Goal: Ask a question: Seek information or help from site administrators or community

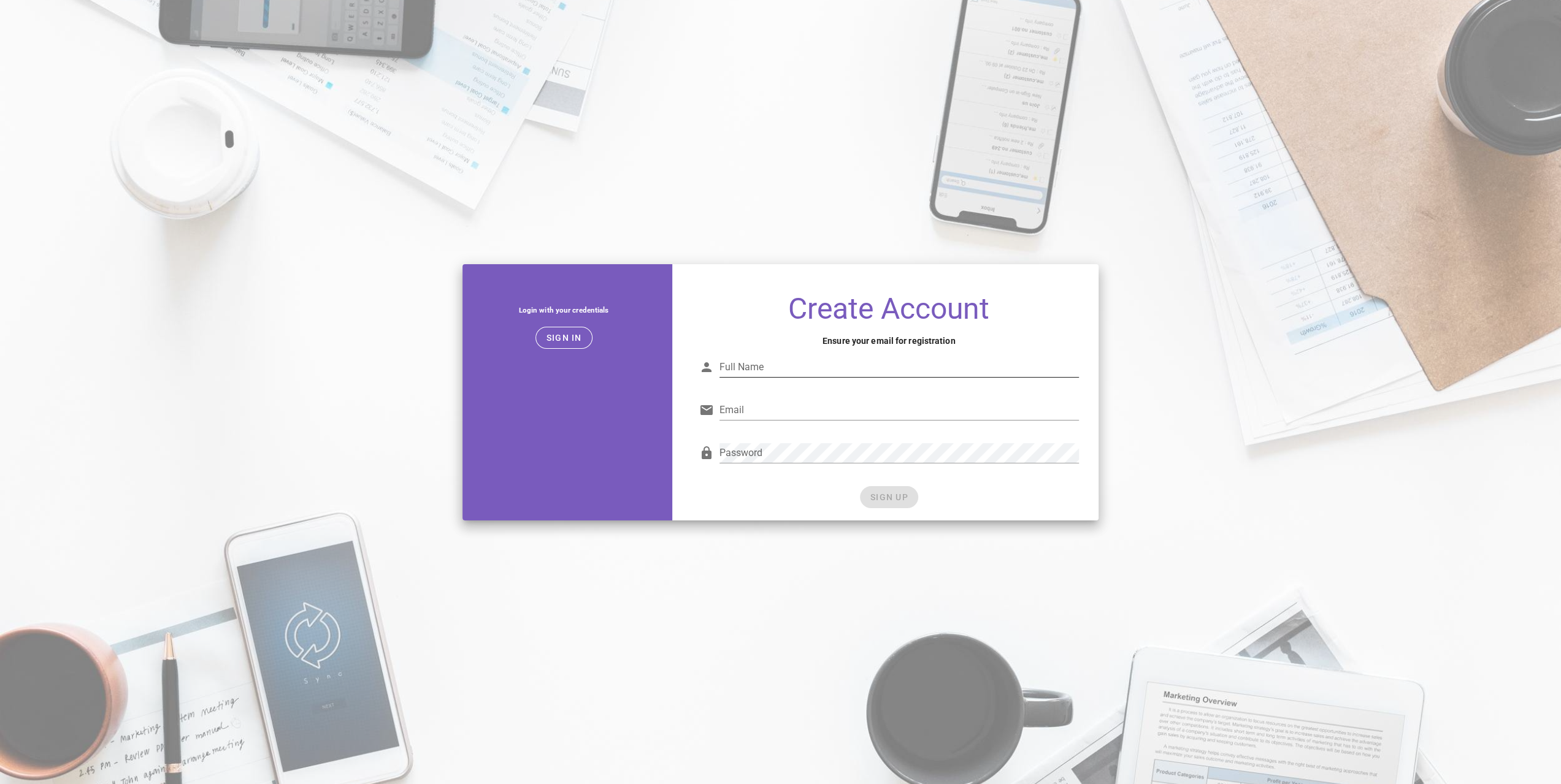
click at [827, 370] on input "Full Name" at bounding box center [899, 367] width 359 height 20
type input "Patrick Heydari"
type input "[PERSON_NAME][EMAIL_ADDRESS][DOMAIN_NAME]"
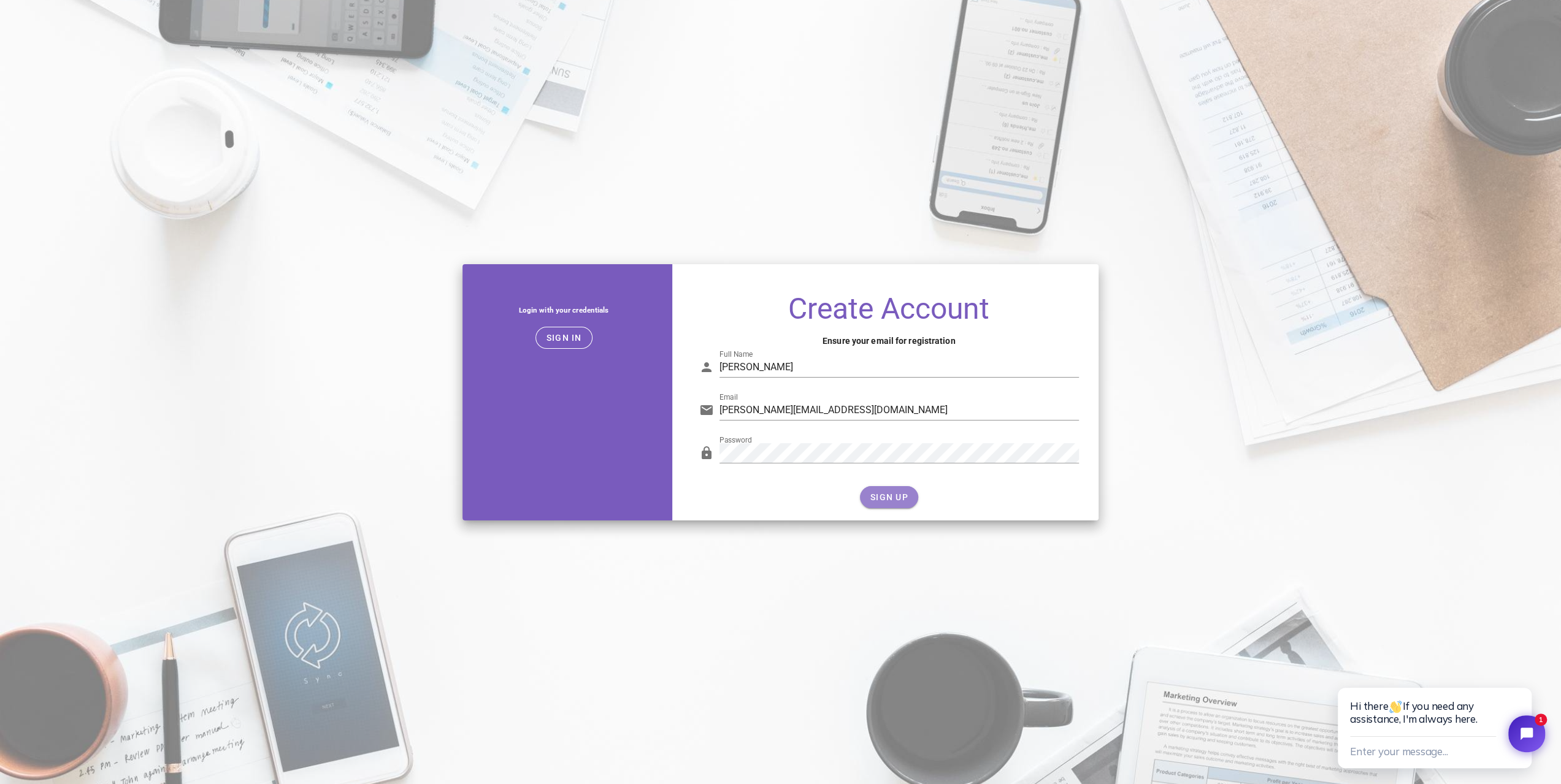
click at [899, 501] on span "SIGN UP" at bounding box center [889, 497] width 39 height 10
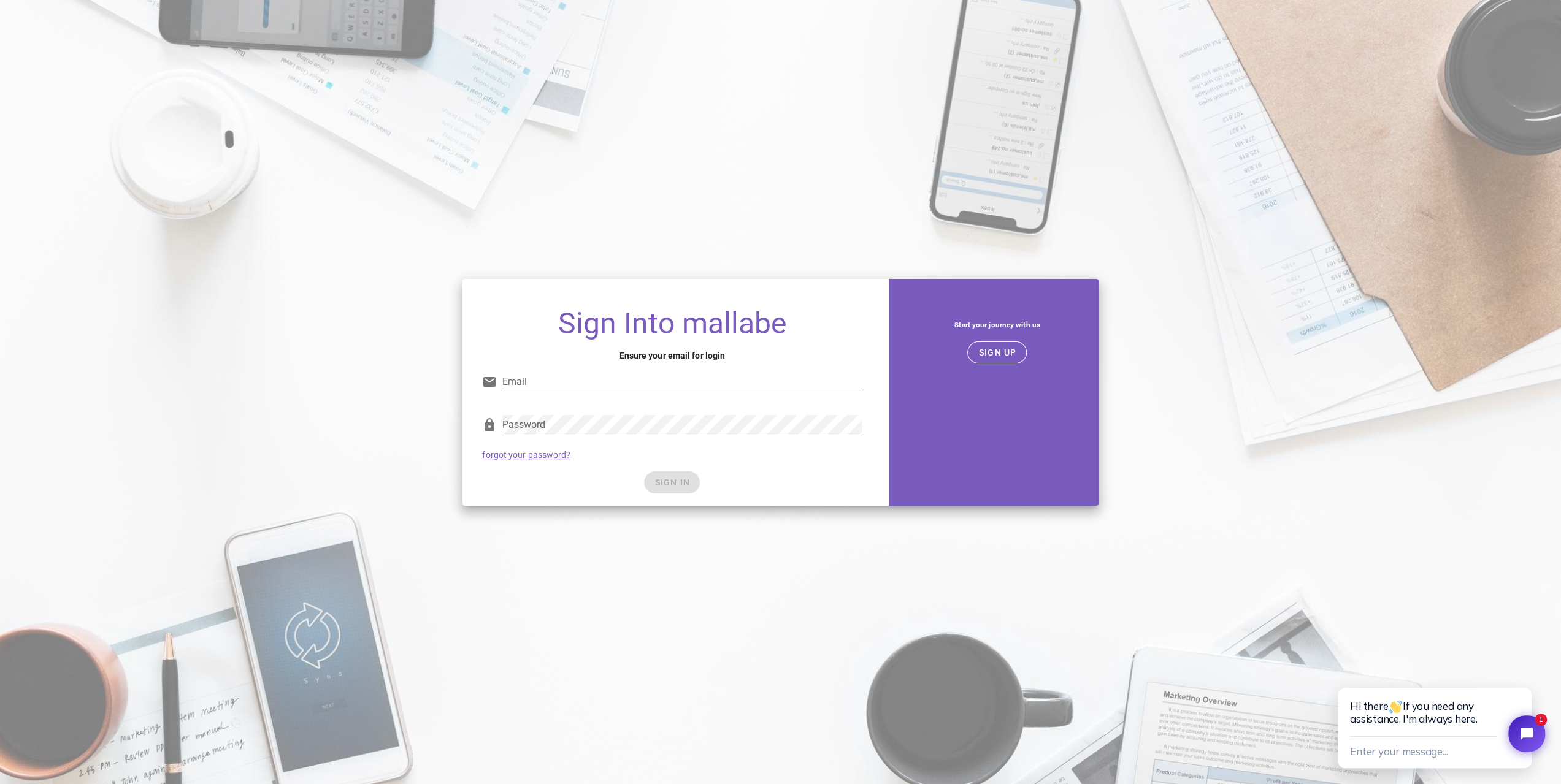
click at [590, 382] on input "Email" at bounding box center [682, 382] width 359 height 20
type input "patrick@dycoparts.com"
click at [573, 408] on div "Password" at bounding box center [671, 428] width 379 height 41
click at [836, 454] on div "Password forgot your password?" at bounding box center [672, 437] width 394 height 64
click at [664, 480] on span "SIGN IN" at bounding box center [672, 483] width 36 height 10
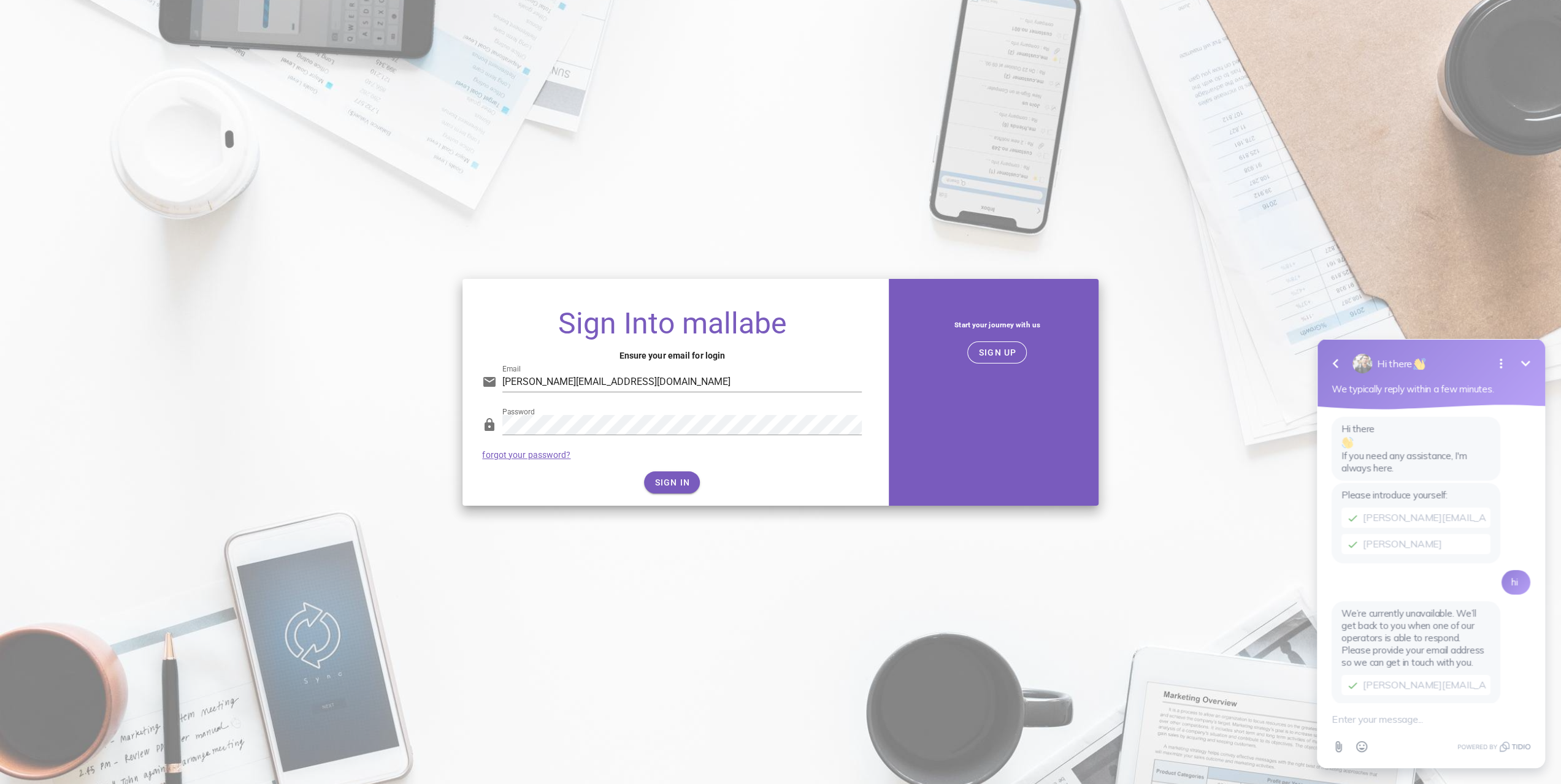
scroll to position [89, 0]
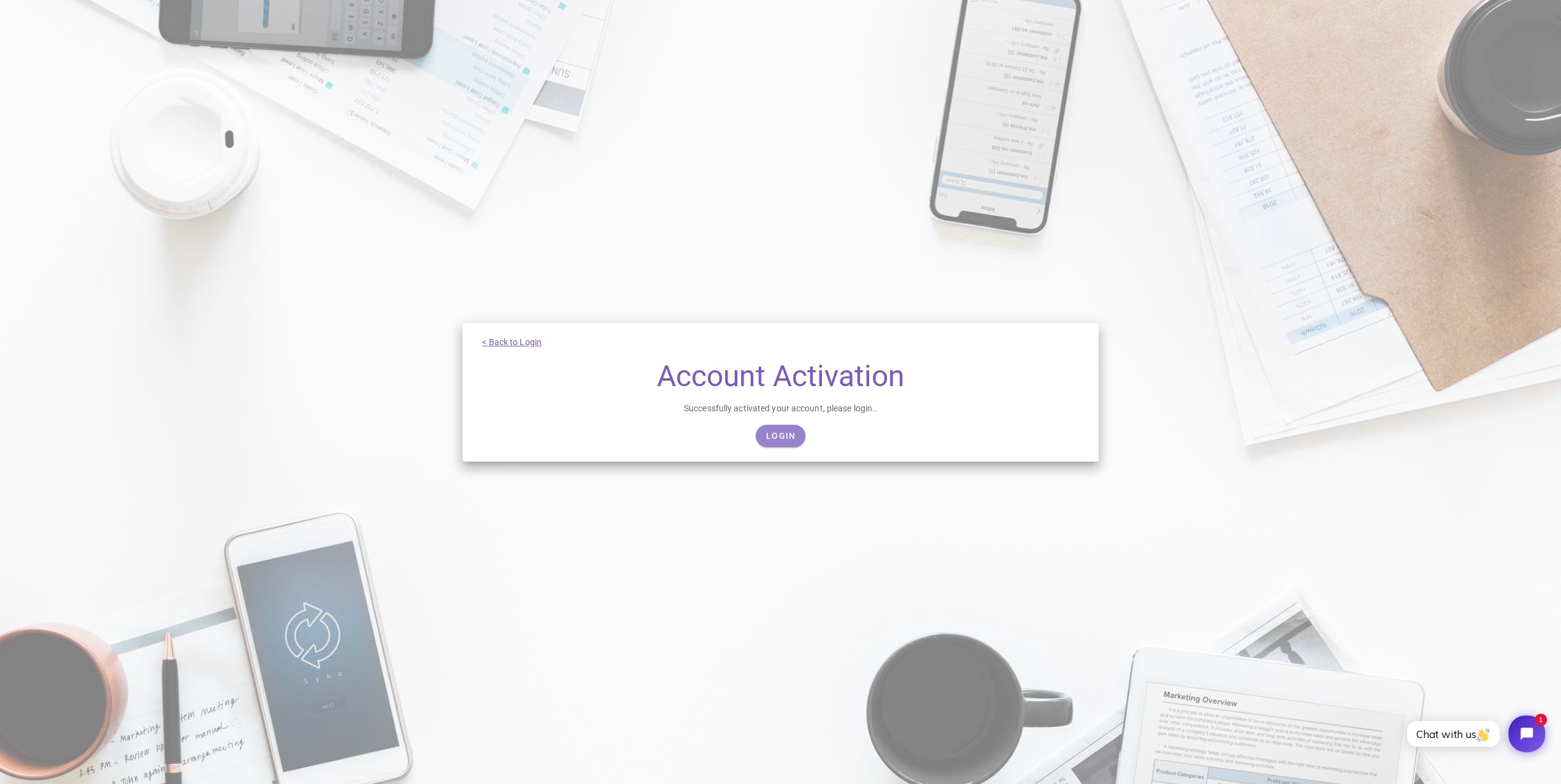
click at [780, 438] on span "Login" at bounding box center [780, 436] width 30 height 10
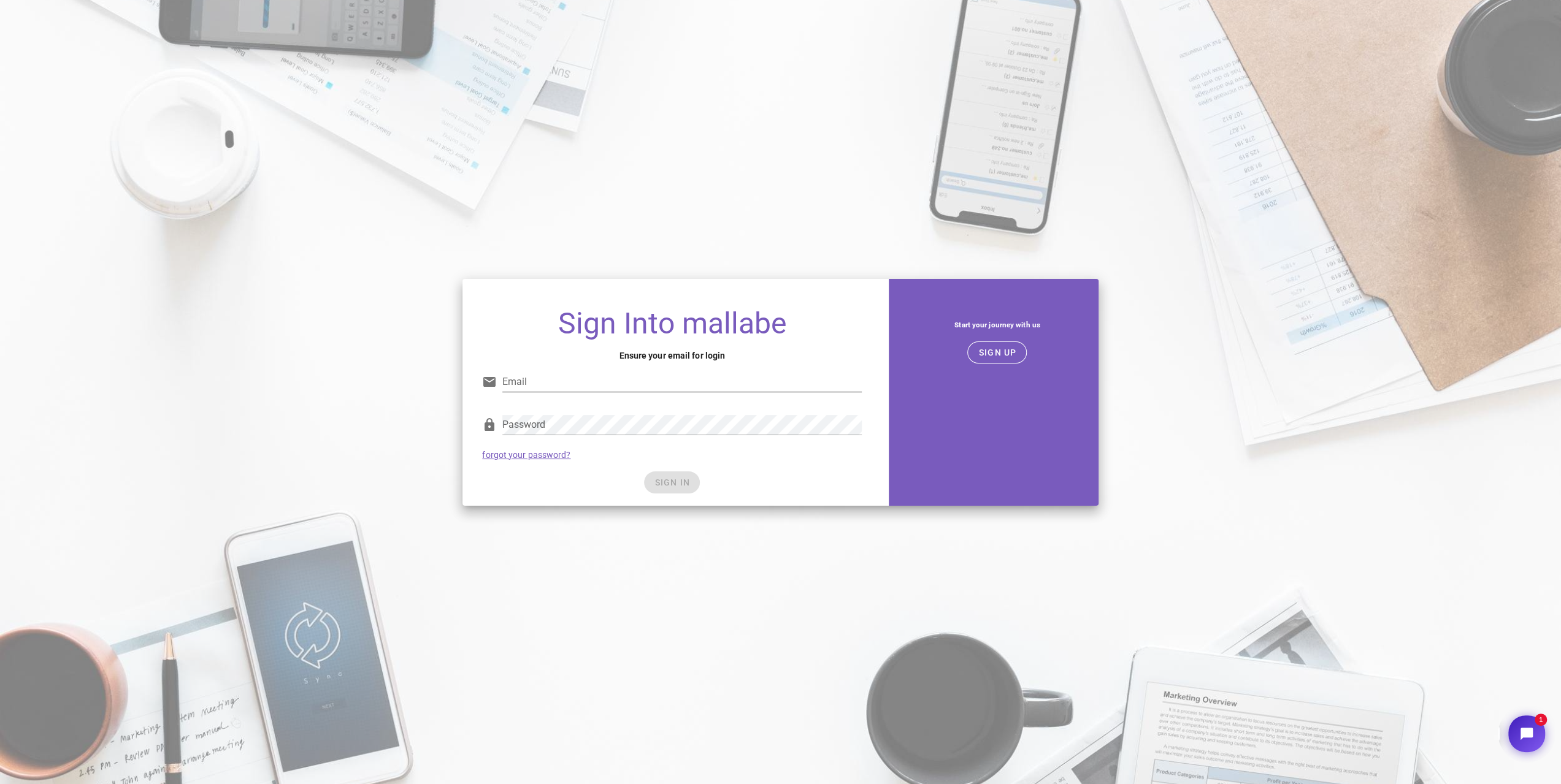
click at [580, 387] on input "Email" at bounding box center [682, 382] width 359 height 20
type input "patrick@dycoparts.com"
click at [765, 474] on div "SIGN IN" at bounding box center [671, 483] width 379 height 22
click at [687, 480] on span "SIGN IN" at bounding box center [672, 483] width 36 height 10
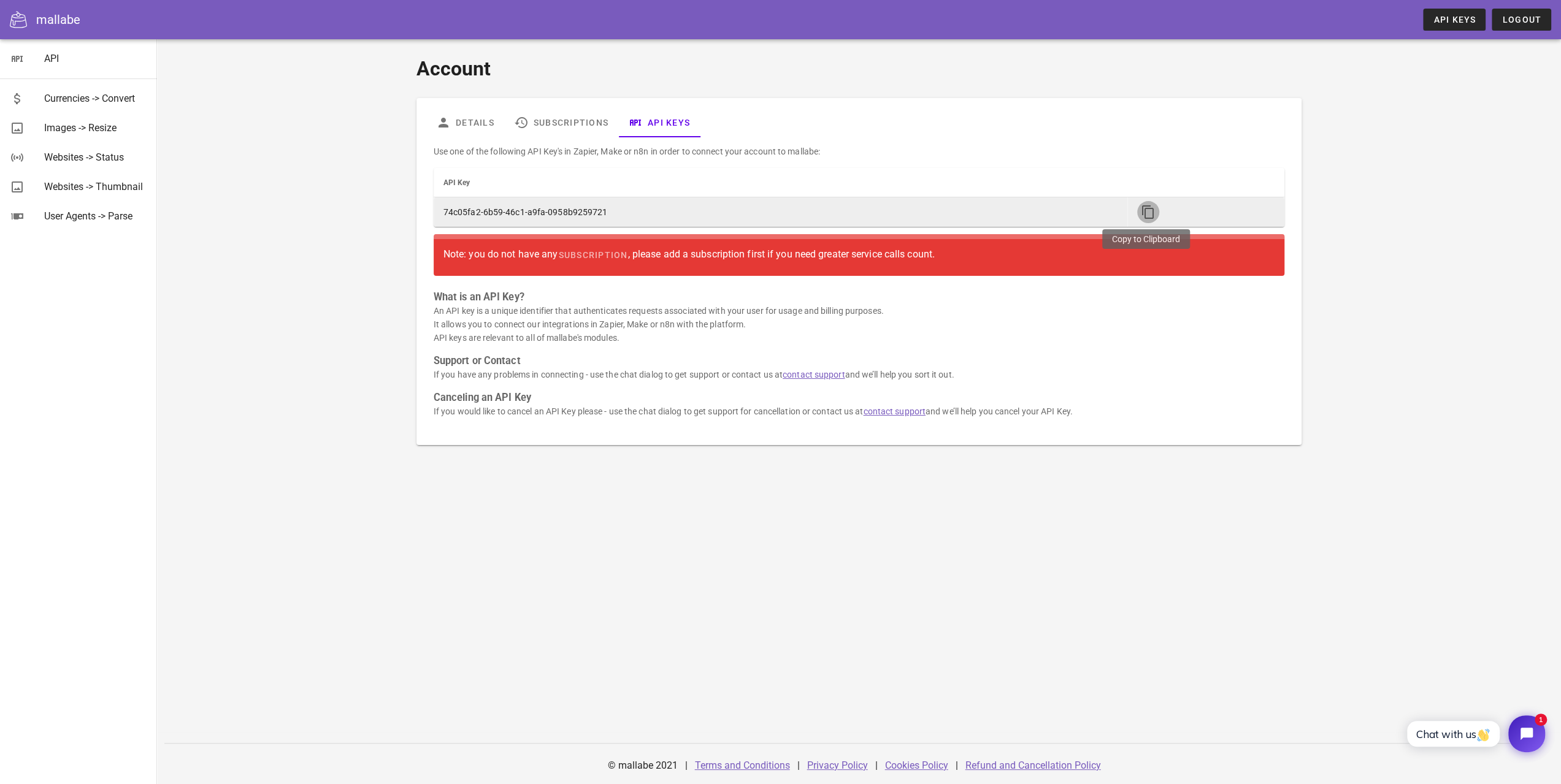
click at [1141, 215] on icon "button" at bounding box center [1148, 212] width 15 height 15
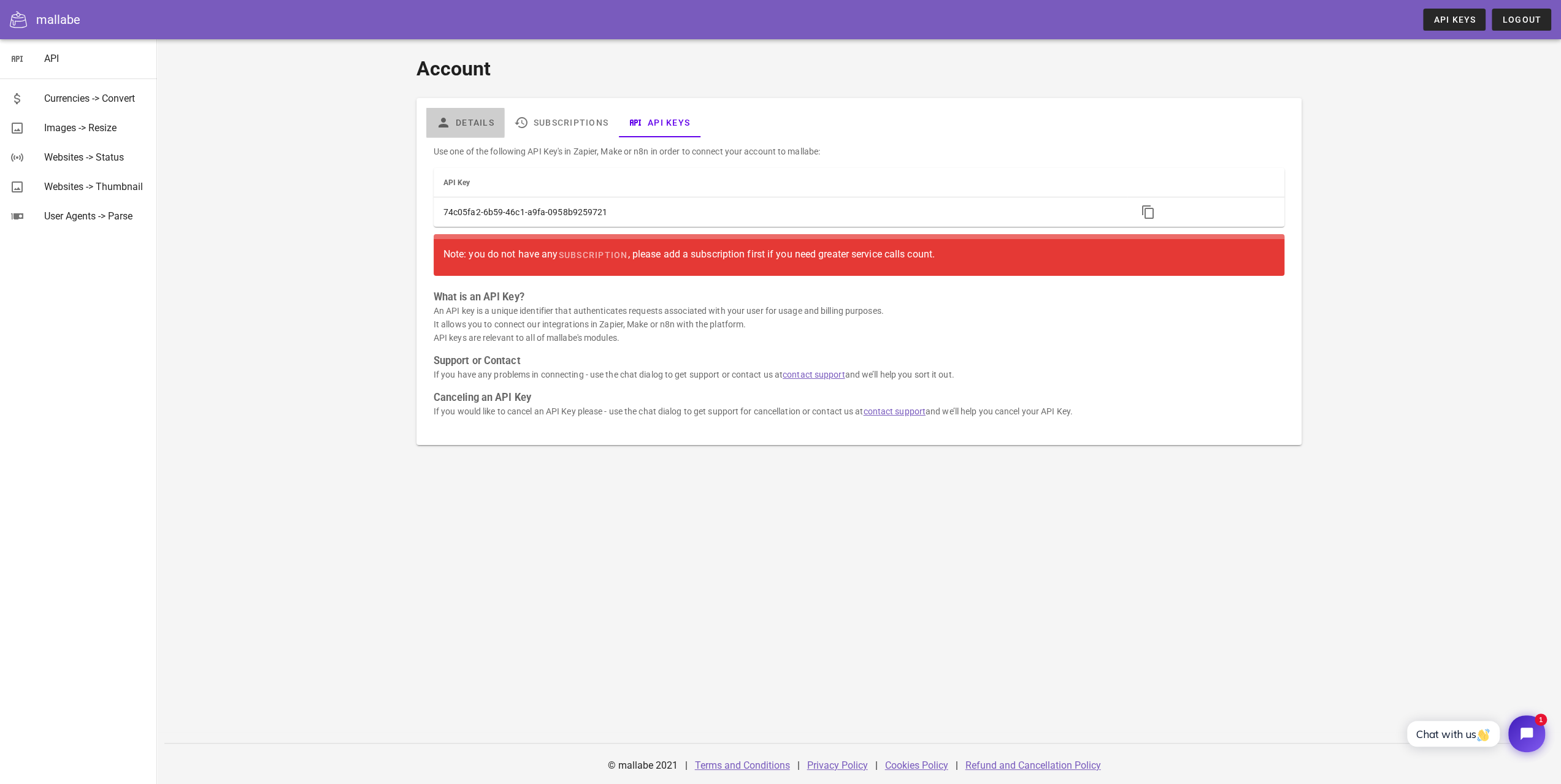
click at [484, 127] on link "Details" at bounding box center [465, 122] width 78 height 30
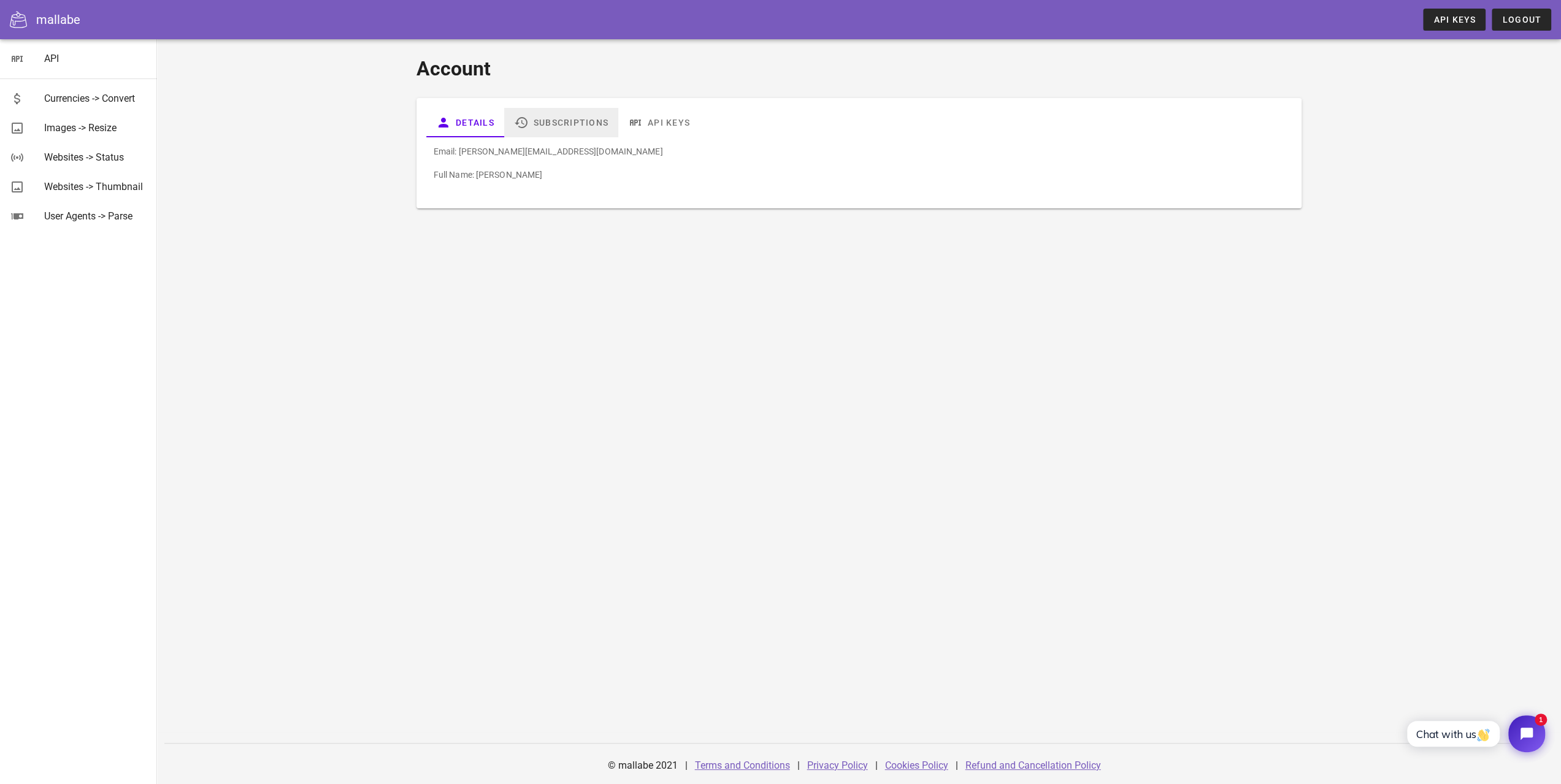
click at [590, 127] on link "Subscriptions" at bounding box center [560, 122] width 114 height 30
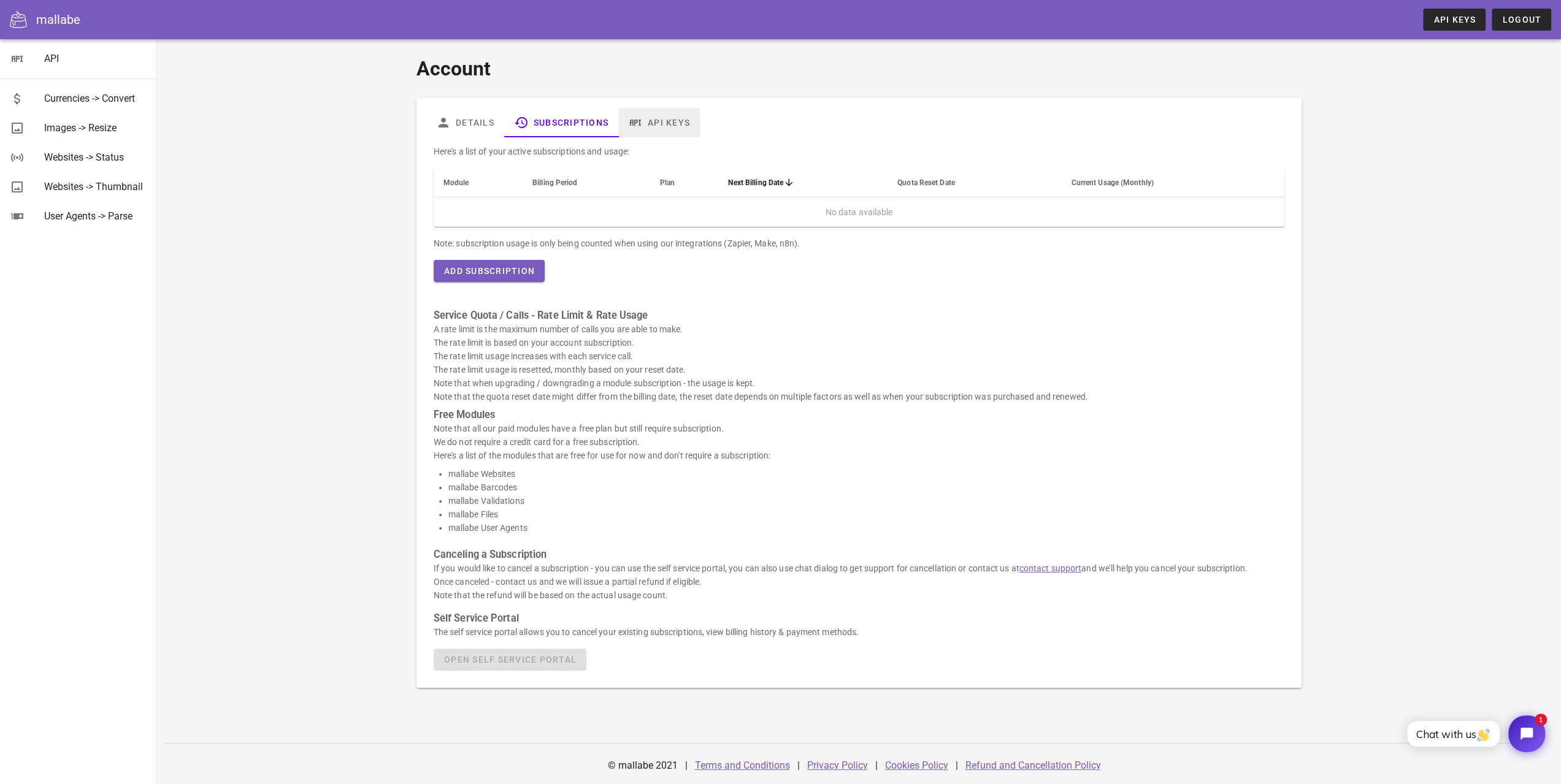
click at [661, 123] on link "API Keys" at bounding box center [659, 122] width 82 height 30
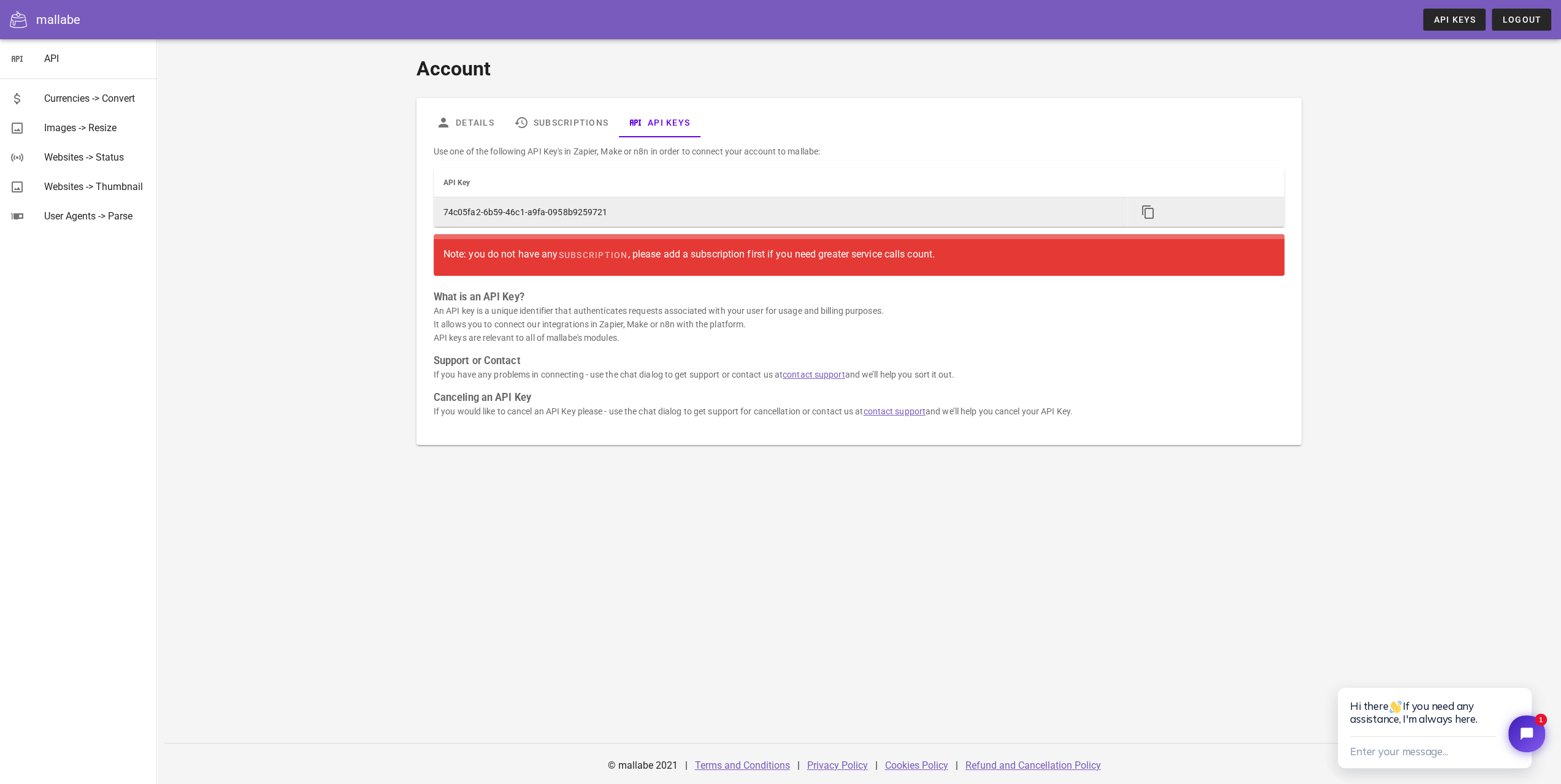
click at [734, 205] on td "74c05fa2-6b59-46c1-a9fa-0958b9259721" at bounding box center [780, 212] width 694 height 30
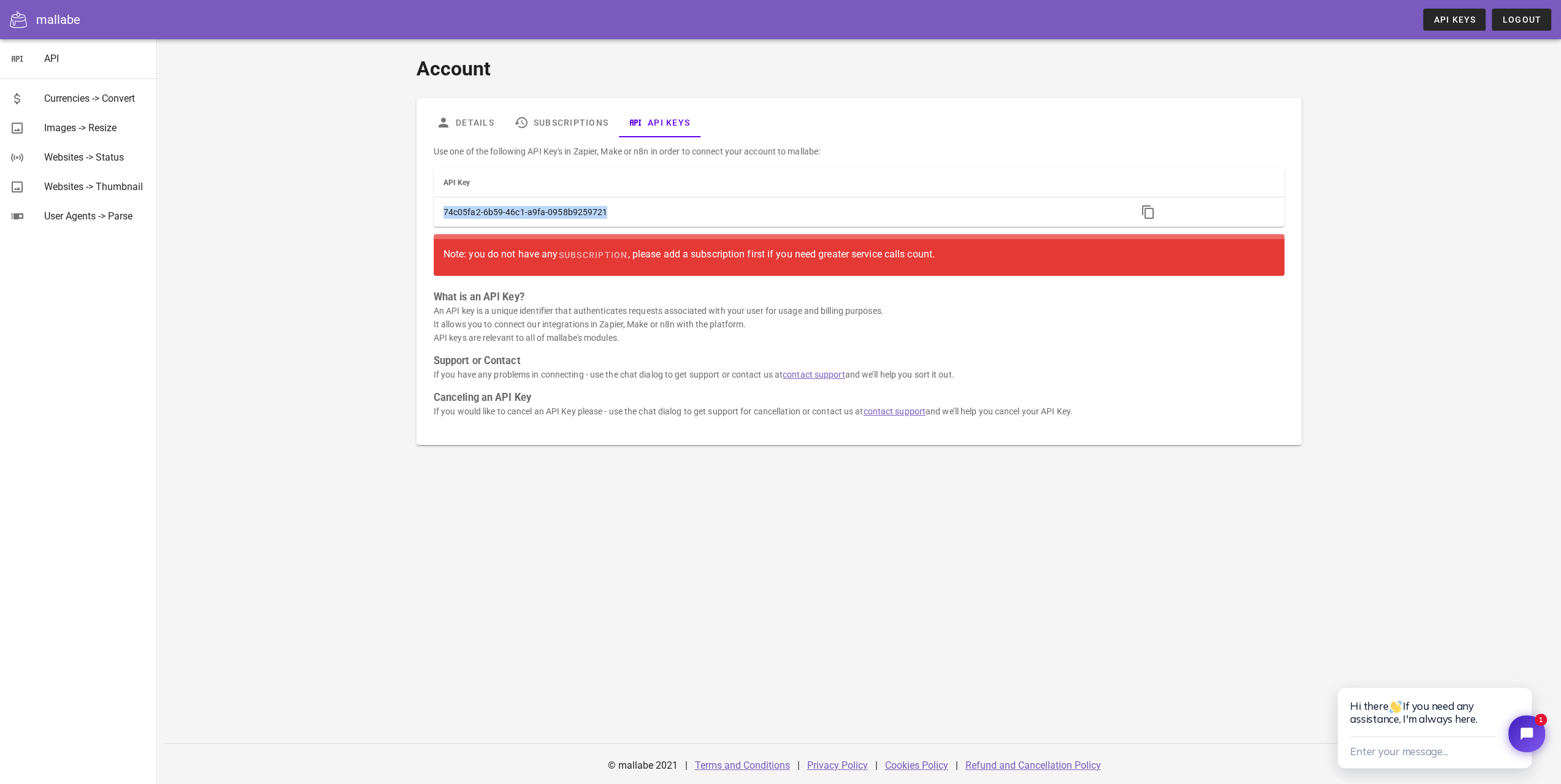
drag, startPoint x: 662, startPoint y: 218, endPoint x: 398, endPoint y: 214, distance: 264.0
click at [398, 214] on div "Account Details Subscriptions API Keys Use one of the following API Key's in Za…" at bounding box center [858, 250] width 1080 height 406
copy table "API Key 74c05fa2-6b59-46c1-a9fa-0958b9259721"
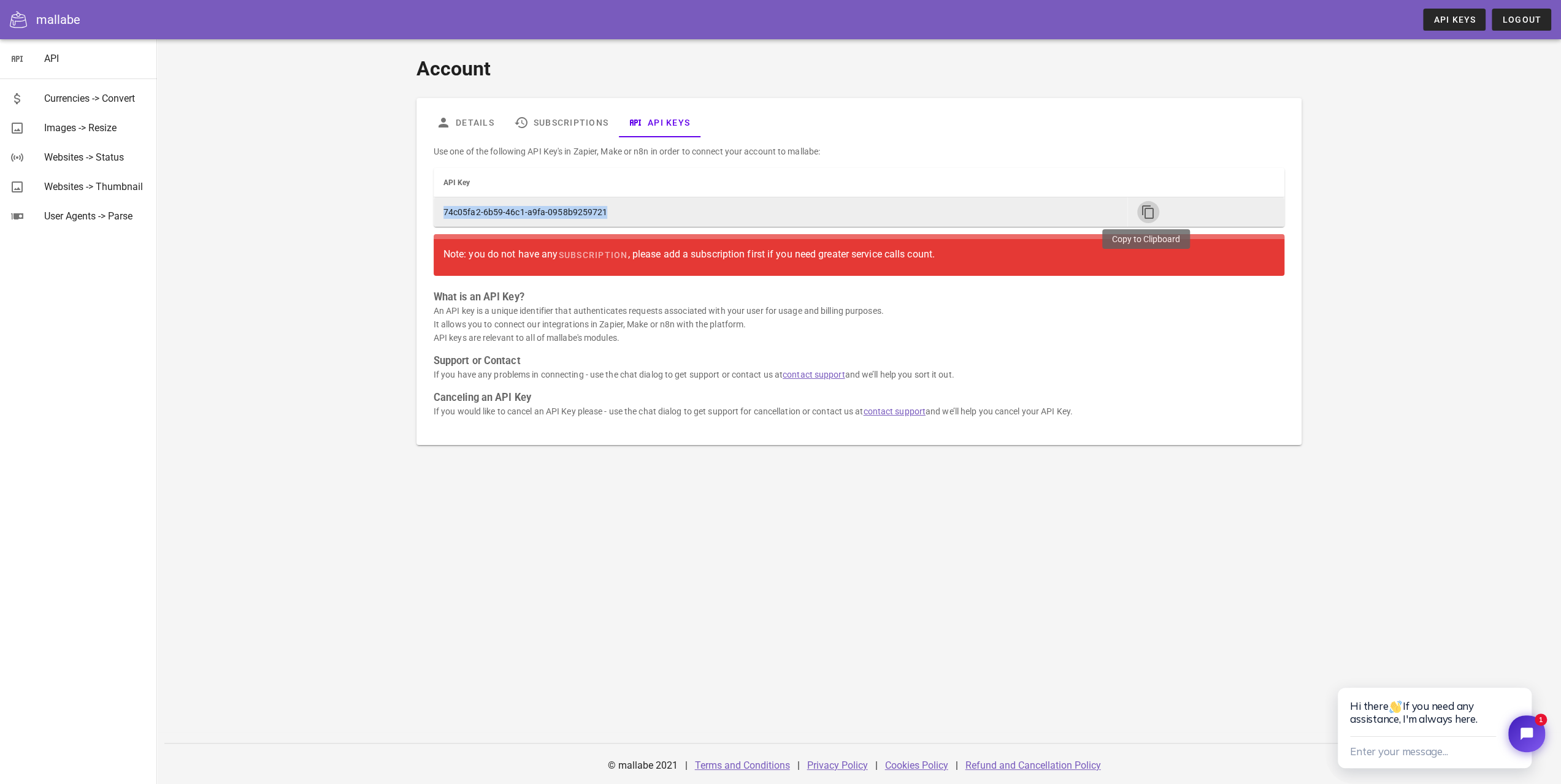
click at [1147, 208] on icon "button" at bounding box center [1148, 212] width 15 height 15
copy table "API Key 74c05fa2-6b59-46c1-a9fa-0958b9259721"
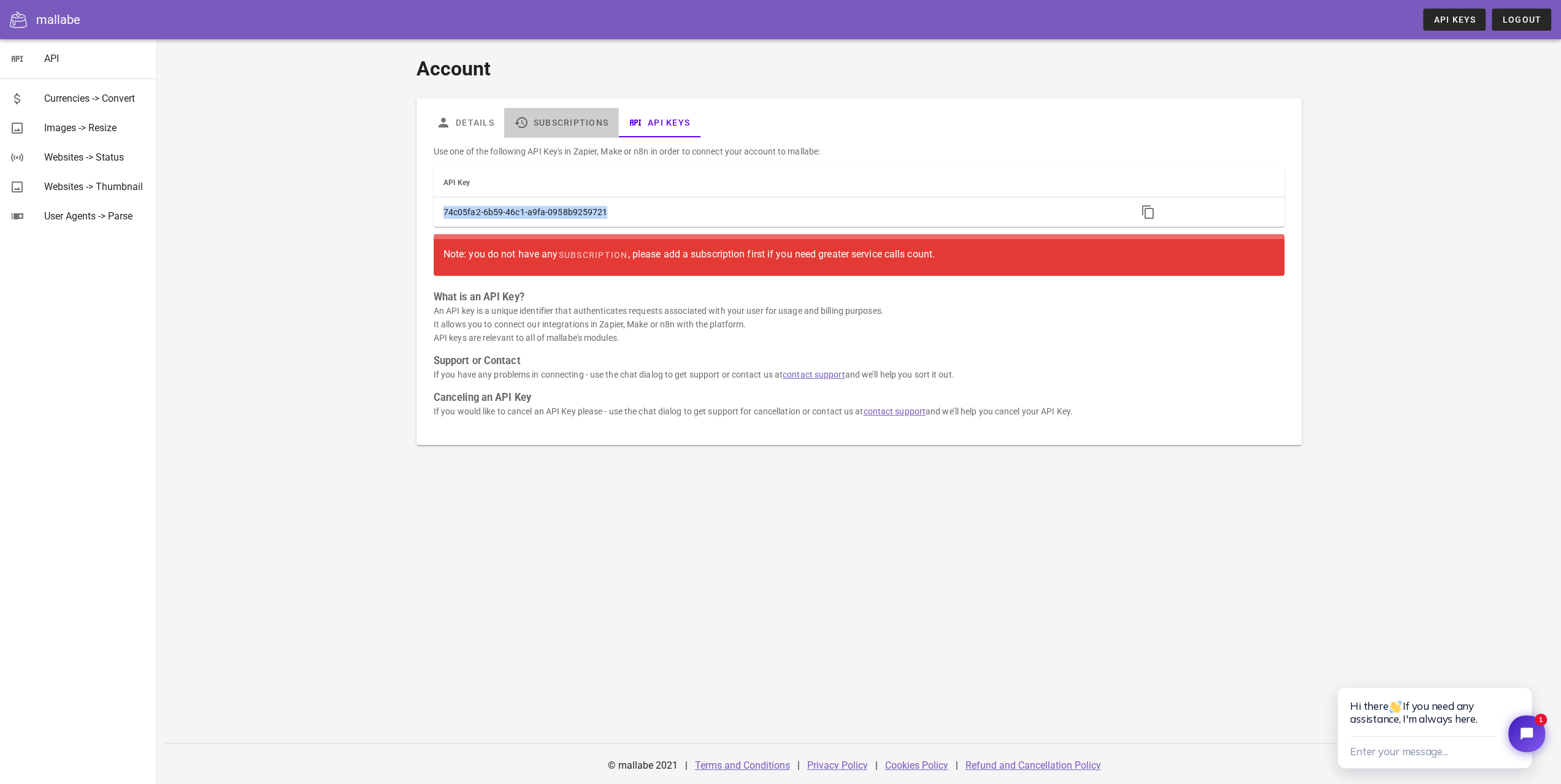
click at [570, 127] on link "Subscriptions" at bounding box center [560, 122] width 114 height 30
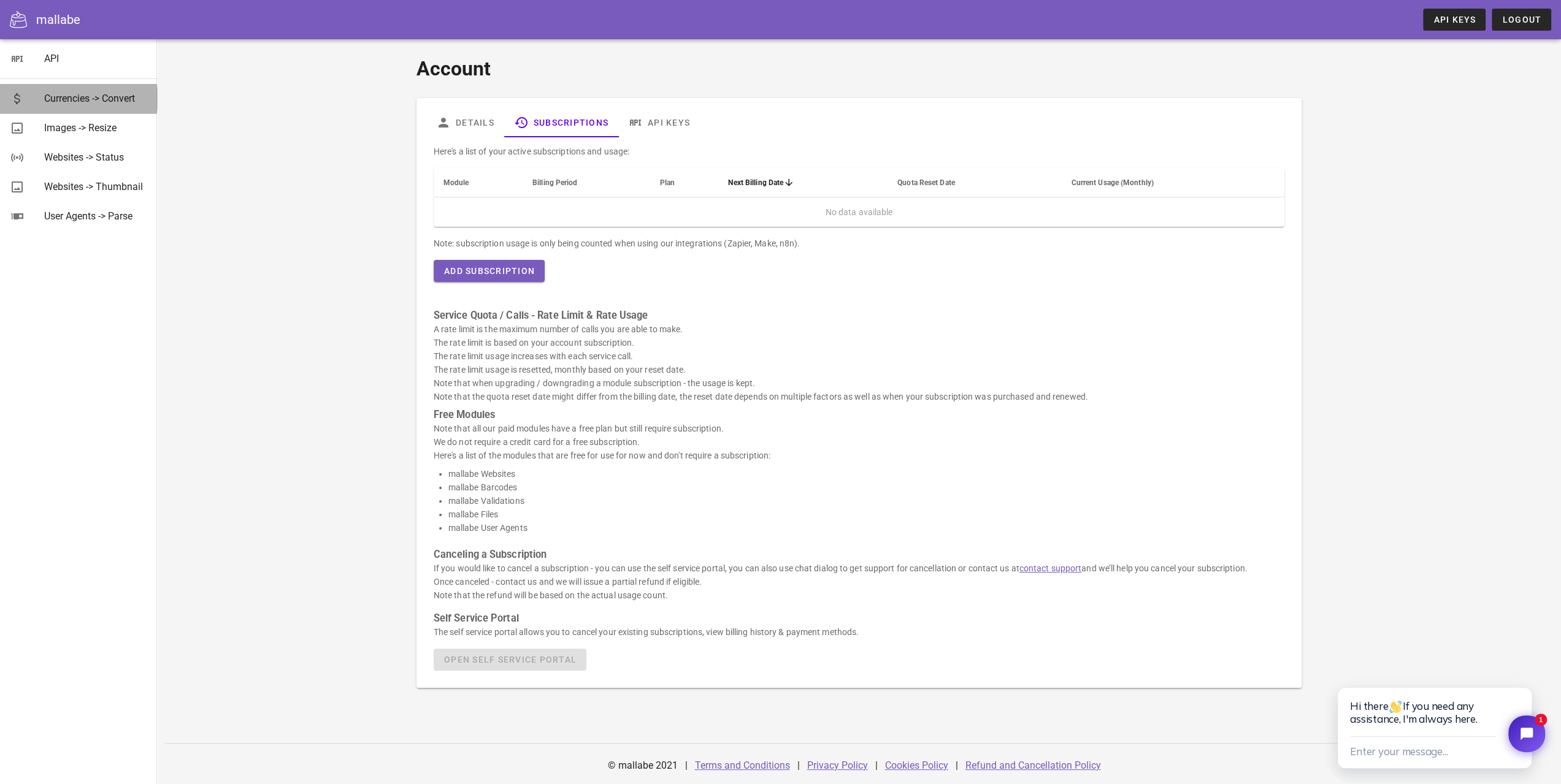
click at [80, 99] on div "Currencies -> Convert" at bounding box center [96, 98] width 104 height 12
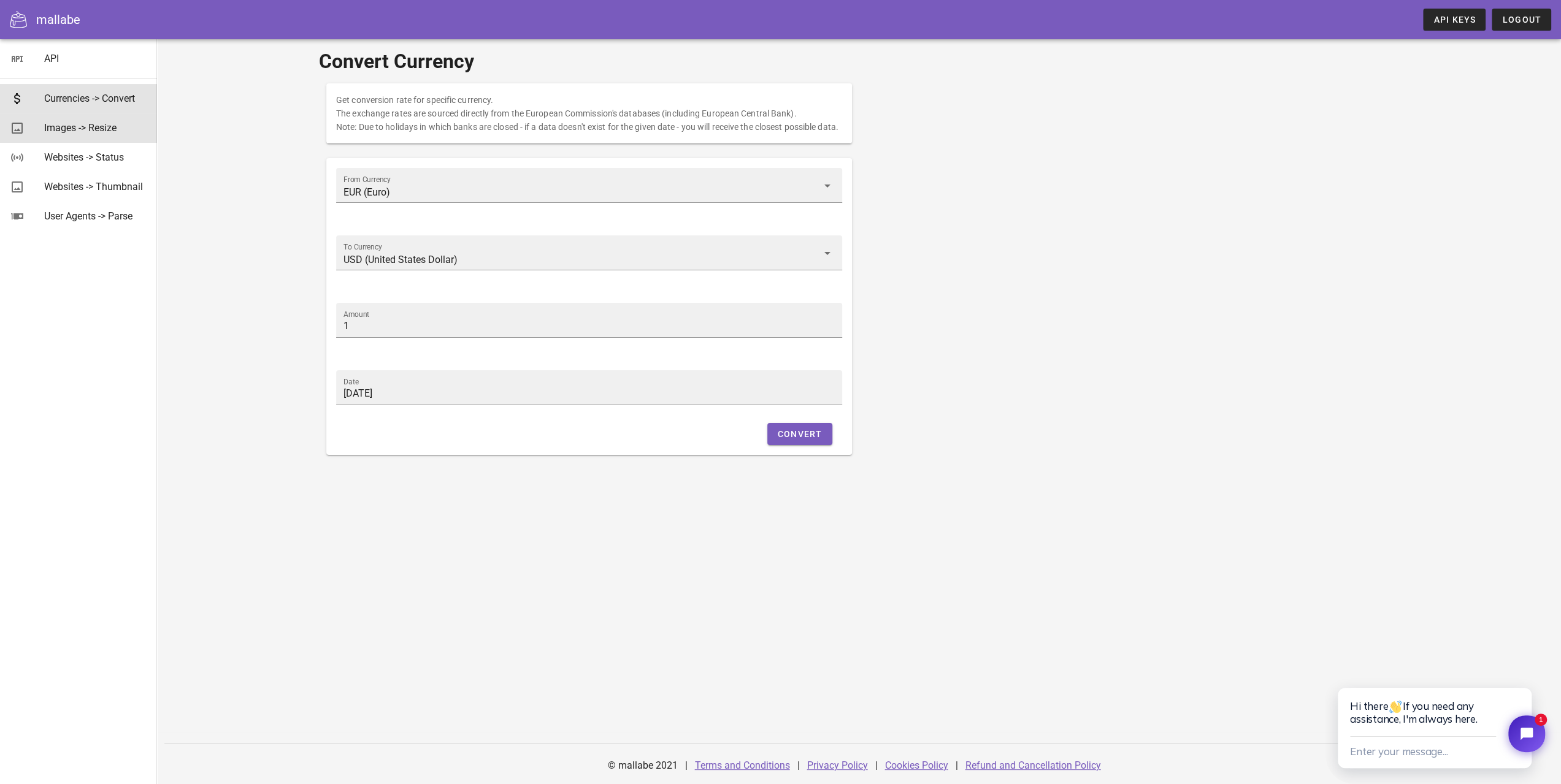
click at [99, 133] on div "Images -> Resize" at bounding box center [96, 128] width 104 height 12
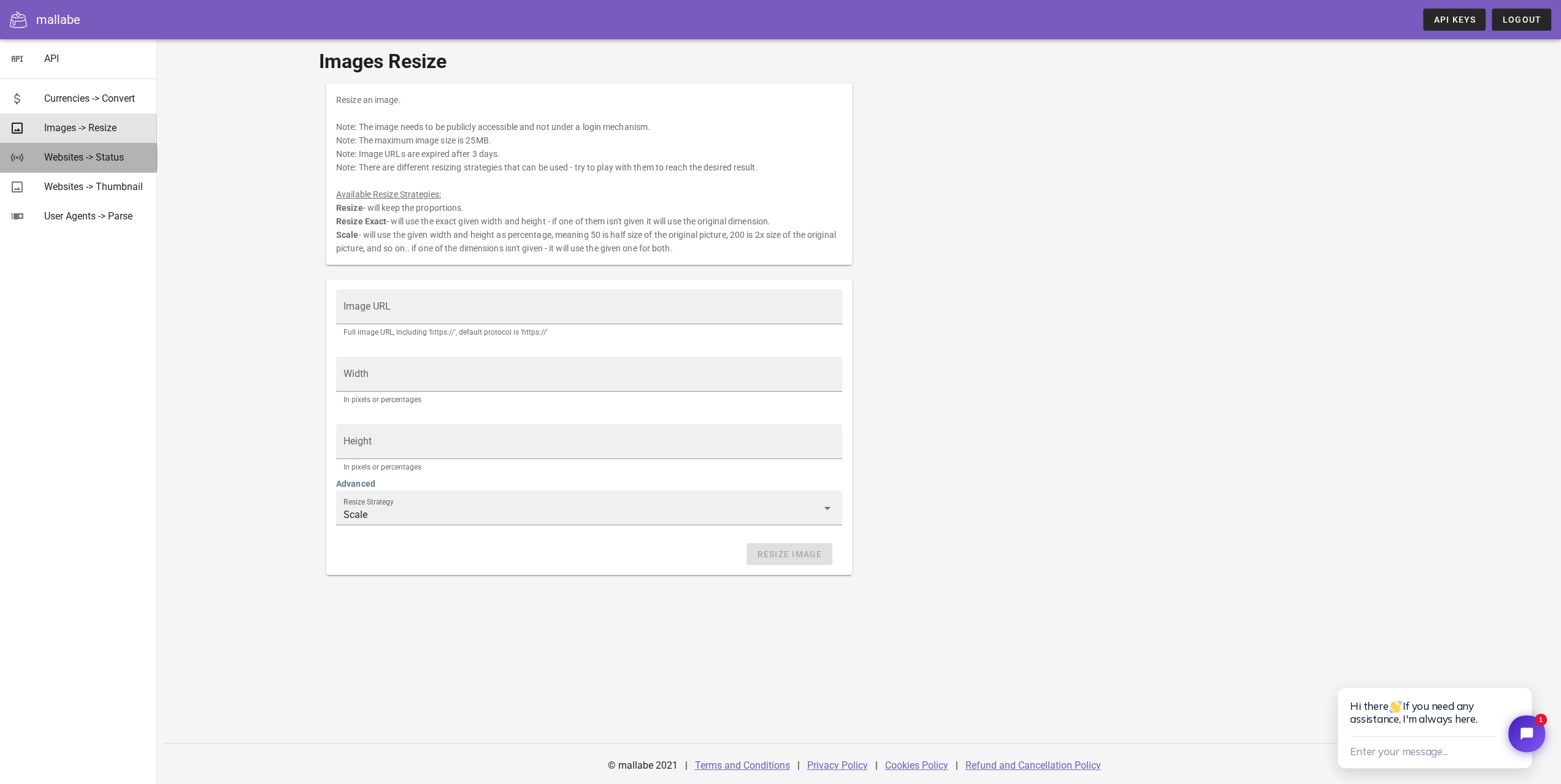
click at [91, 153] on div "Websites -> Status" at bounding box center [96, 157] width 104 height 12
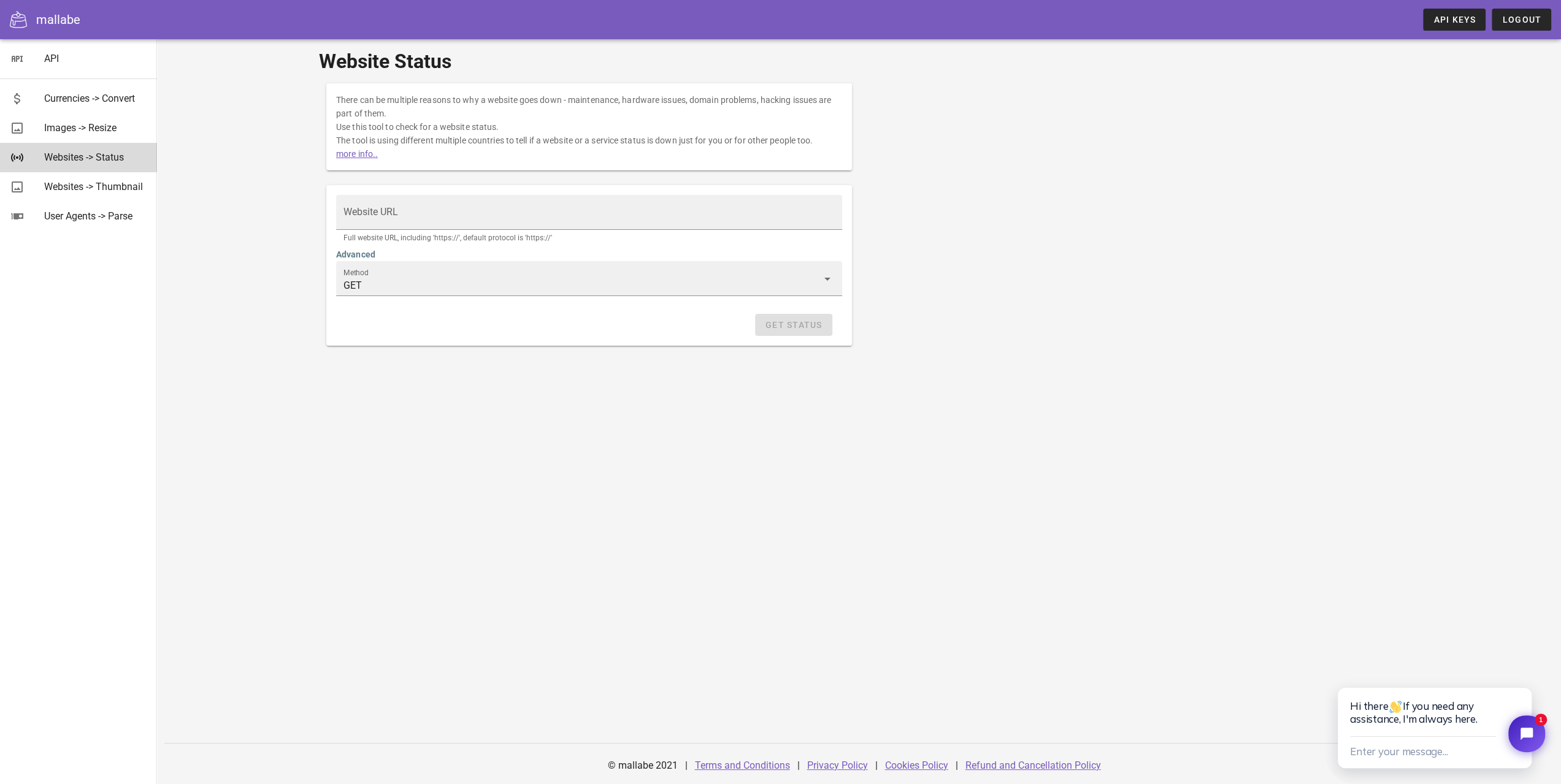
click at [108, 166] on div "Websites -> Status" at bounding box center [96, 157] width 104 height 26
click at [109, 191] on div "Websites -> Thumbnail" at bounding box center [96, 187] width 104 height 12
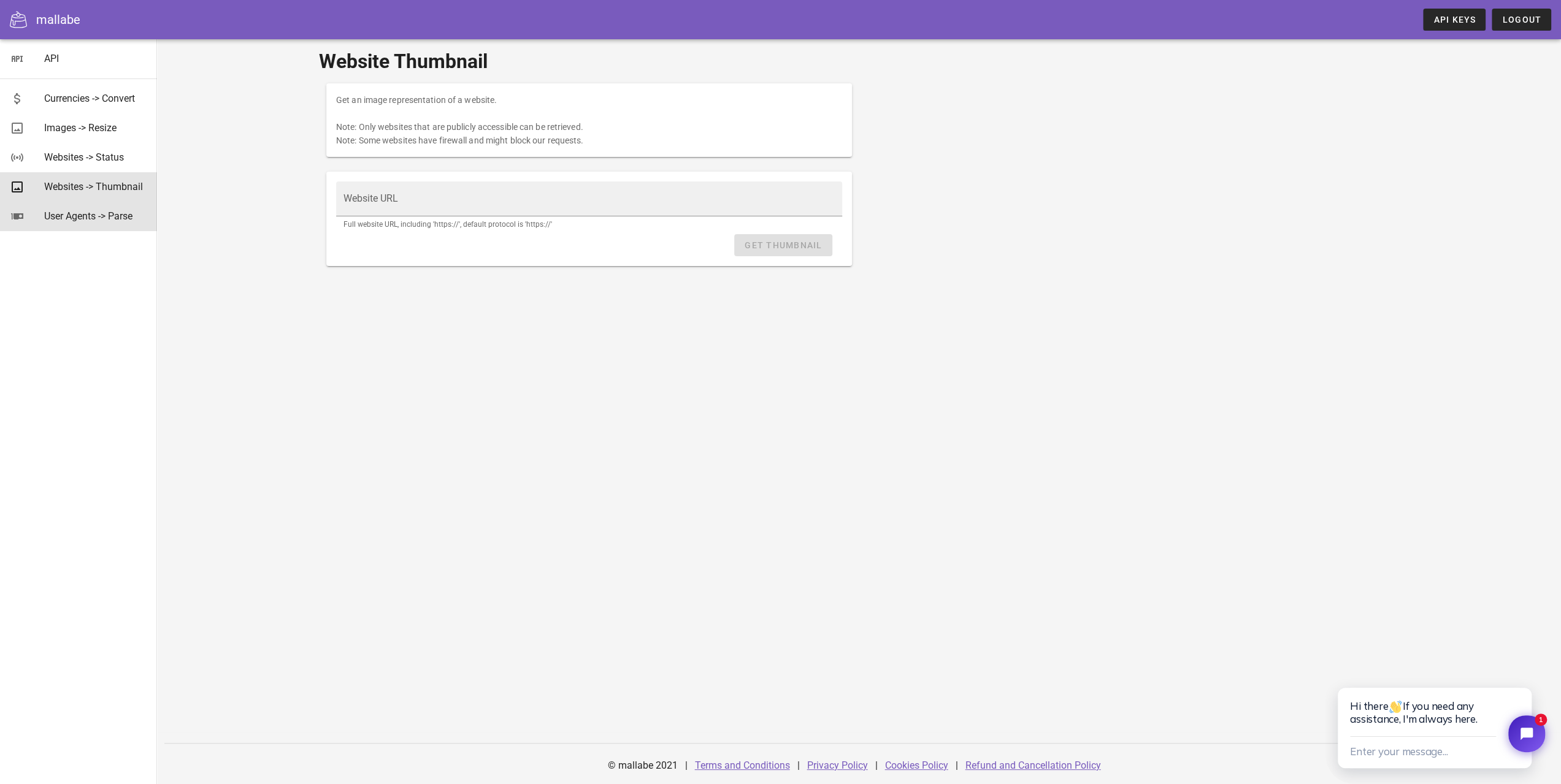
click at [94, 221] on div "User Agents -> Parse" at bounding box center [96, 216] width 104 height 12
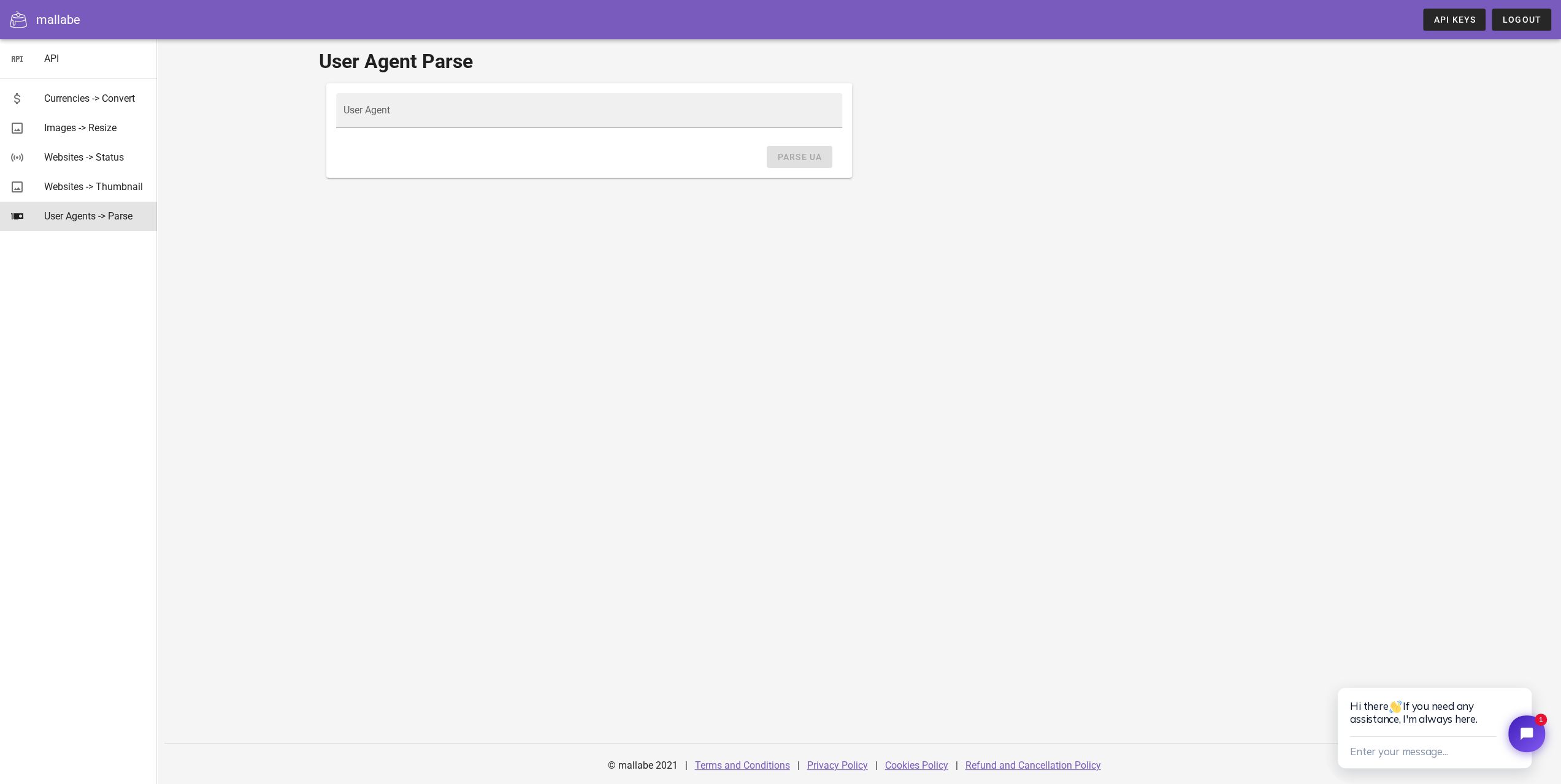
click at [22, 24] on icon at bounding box center [18, 19] width 17 height 17
click at [1463, 735] on span "Chat with us" at bounding box center [1453, 733] width 75 height 13
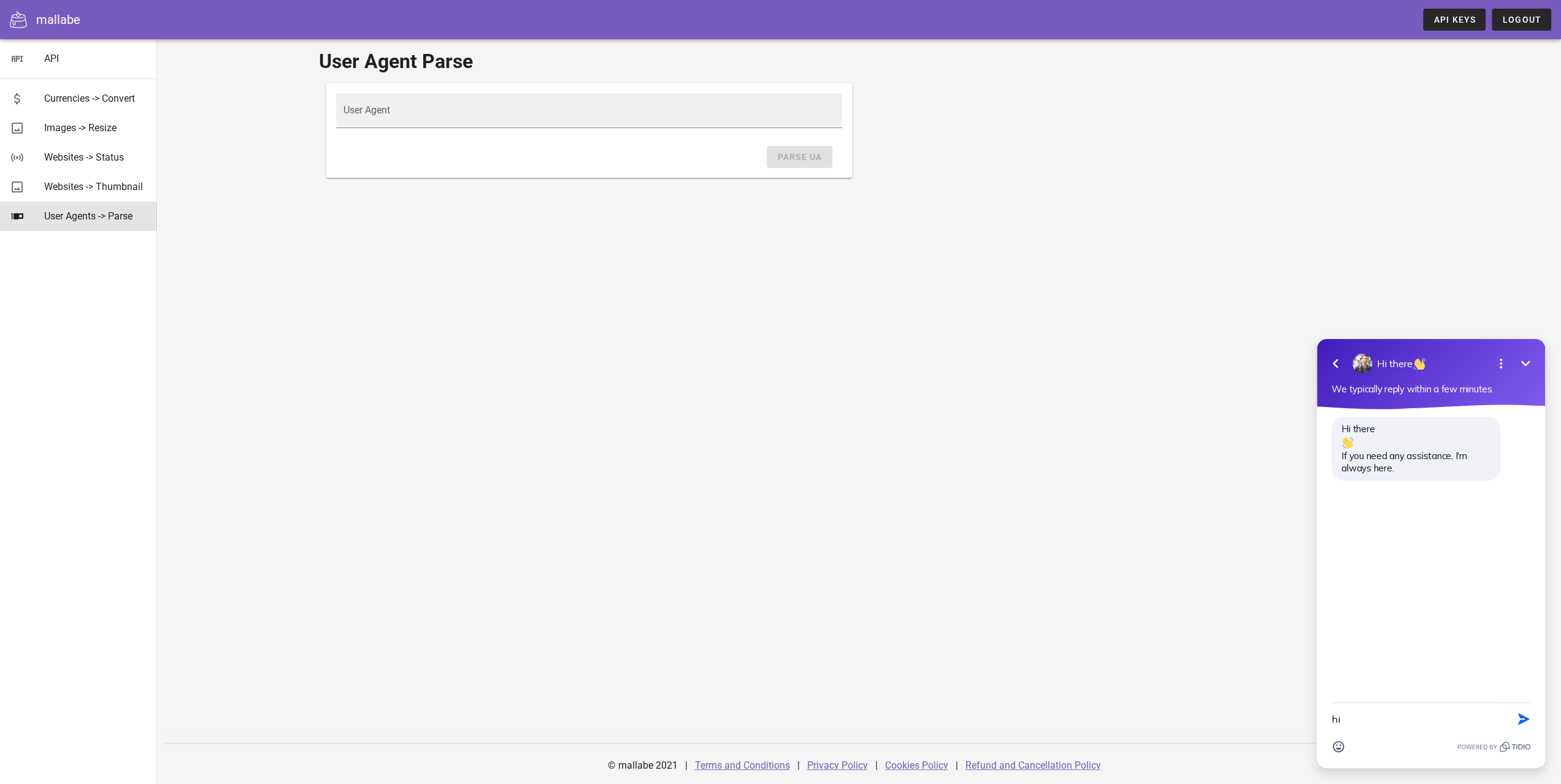
type textarea "hi"
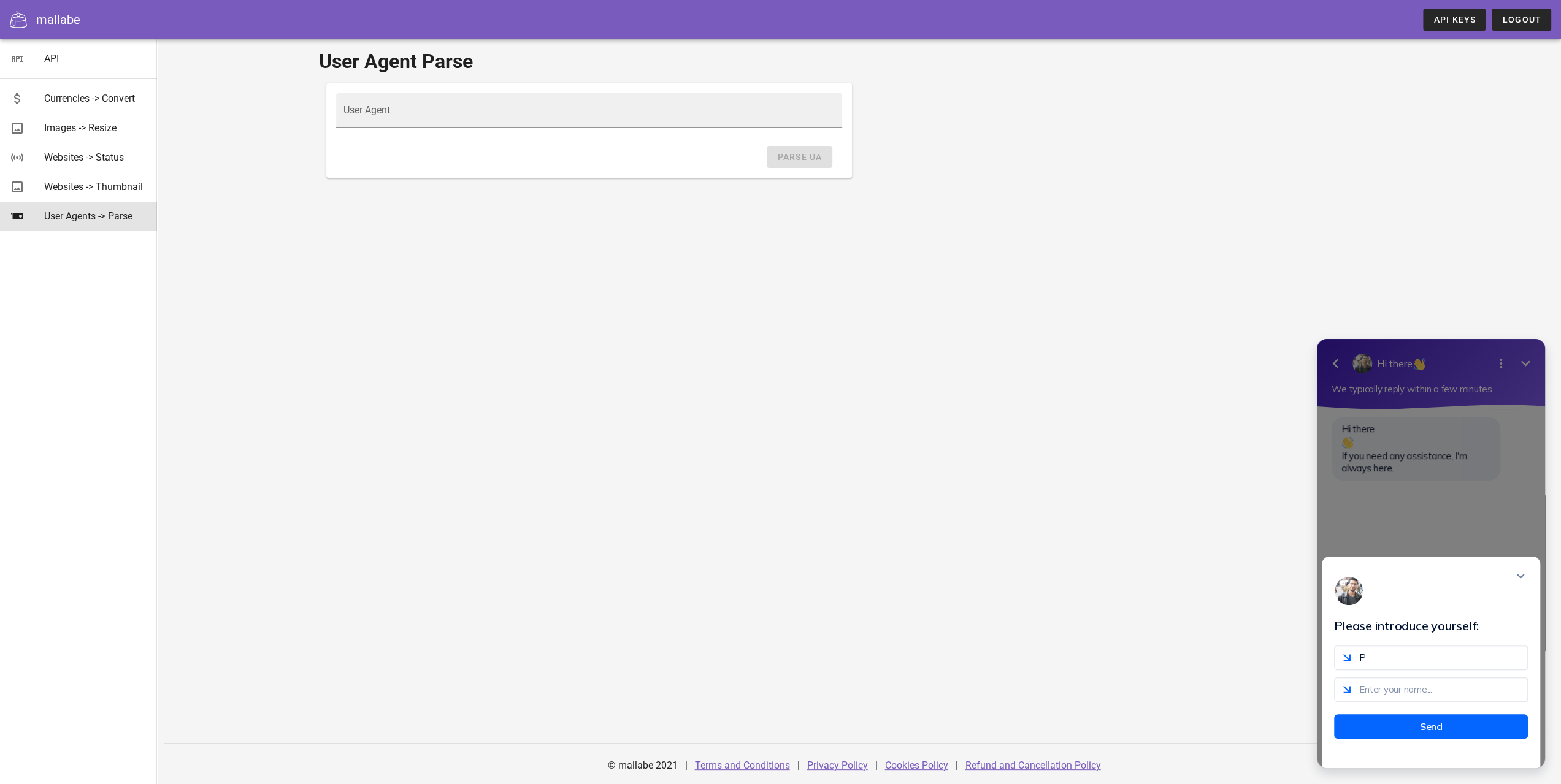
type input "[PERSON_NAME][EMAIL_ADDRESS][DOMAIN_NAME]"
click at [1431, 702] on input "text" at bounding box center [1431, 689] width 194 height 25
type input "[PERSON_NAME]"
click at [1419, 728] on button "Send" at bounding box center [1431, 726] width 194 height 25
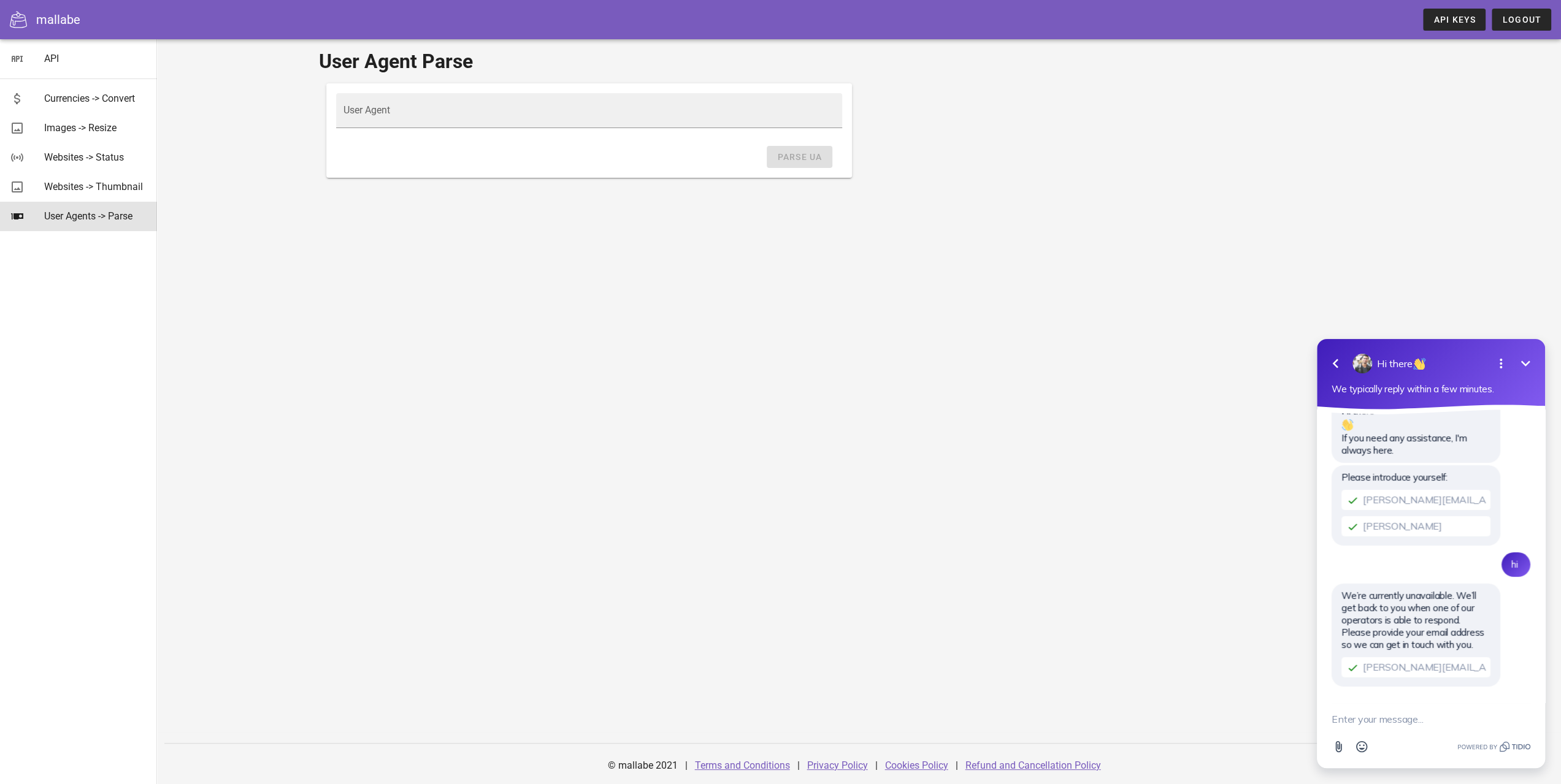
click at [1401, 723] on textarea "New message" at bounding box center [1432, 719] width 199 height 32
paste textarea "Mallabe Barcodes API"
type textarea "Mallabe Barcodes API"
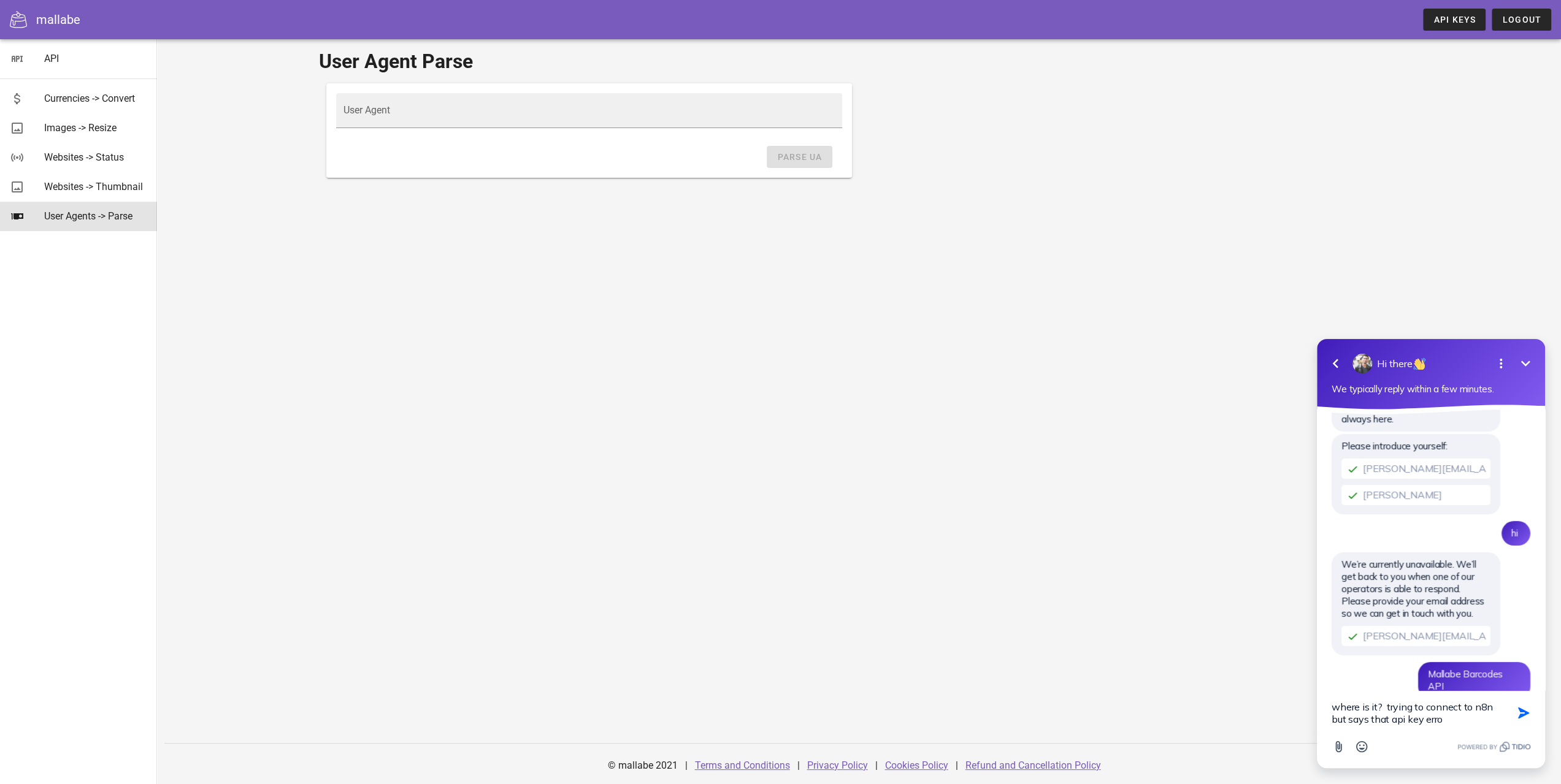
type textarea "where is it? trying to connect to n8n but says that api key error"
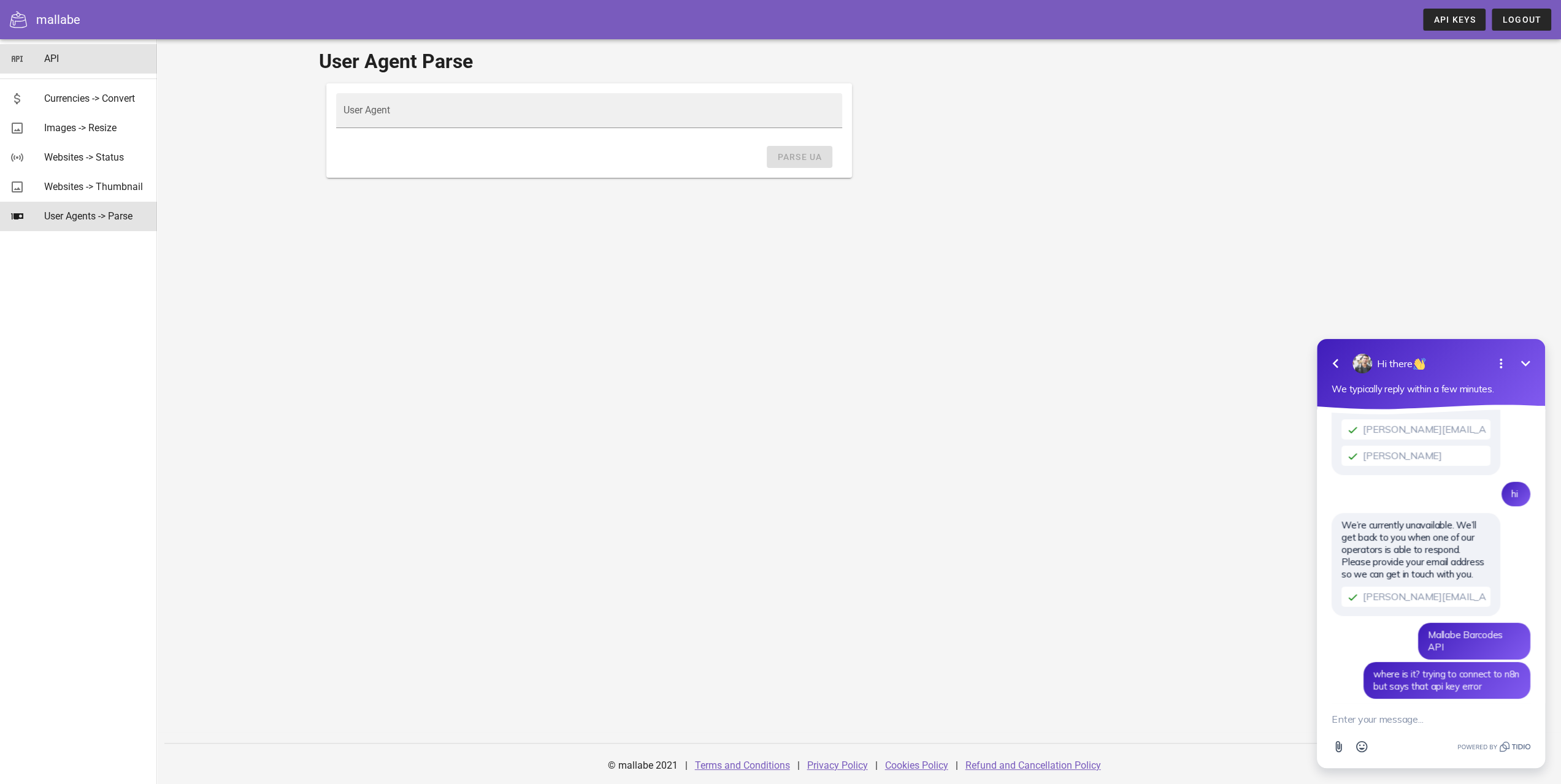
click at [55, 59] on div "API" at bounding box center [96, 59] width 104 height 12
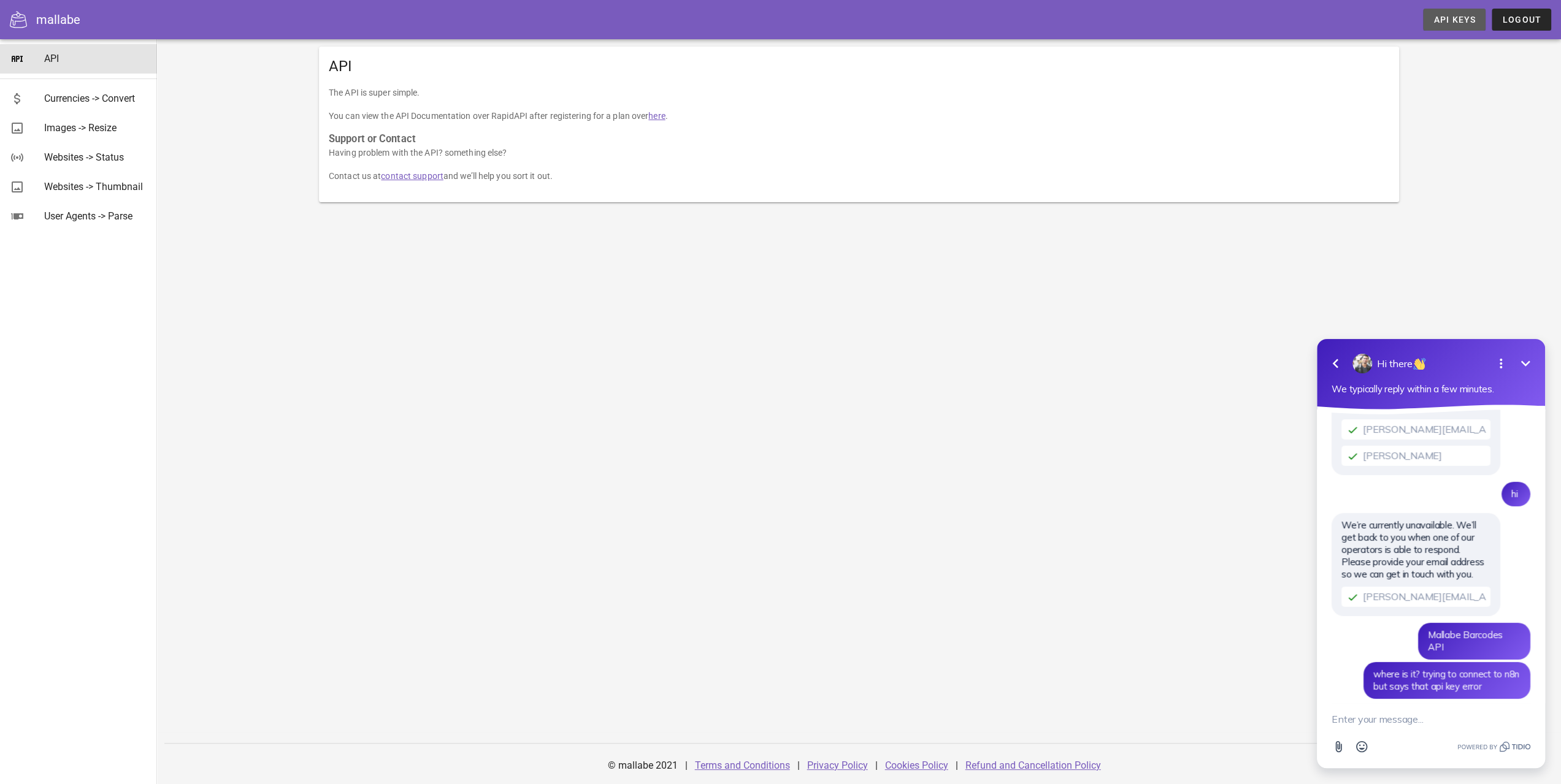
click at [1469, 19] on span "API Keys" at bounding box center [1453, 20] width 43 height 10
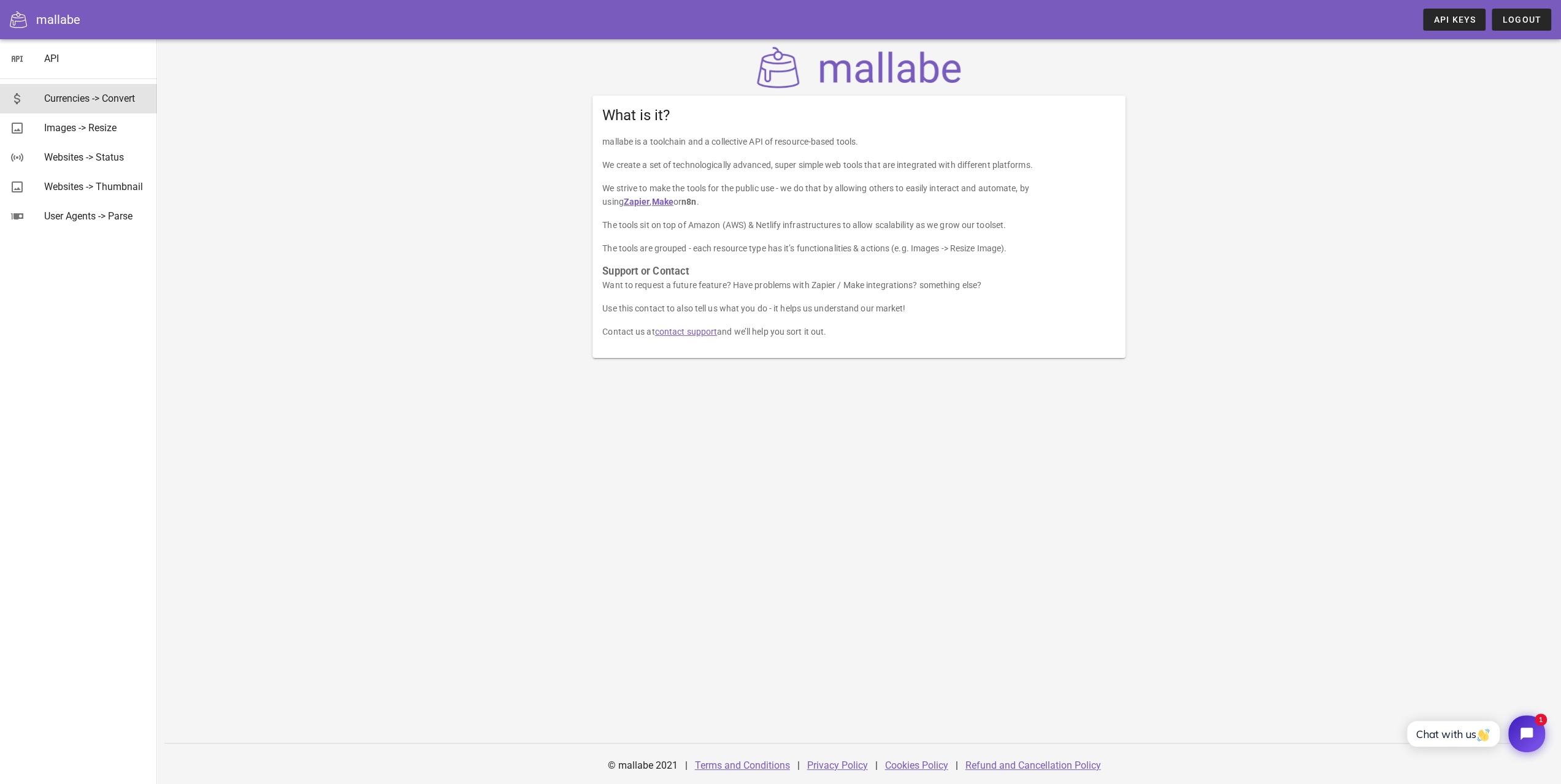
click at [30, 92] on link "Currencies -> Convert" at bounding box center [79, 98] width 157 height 30
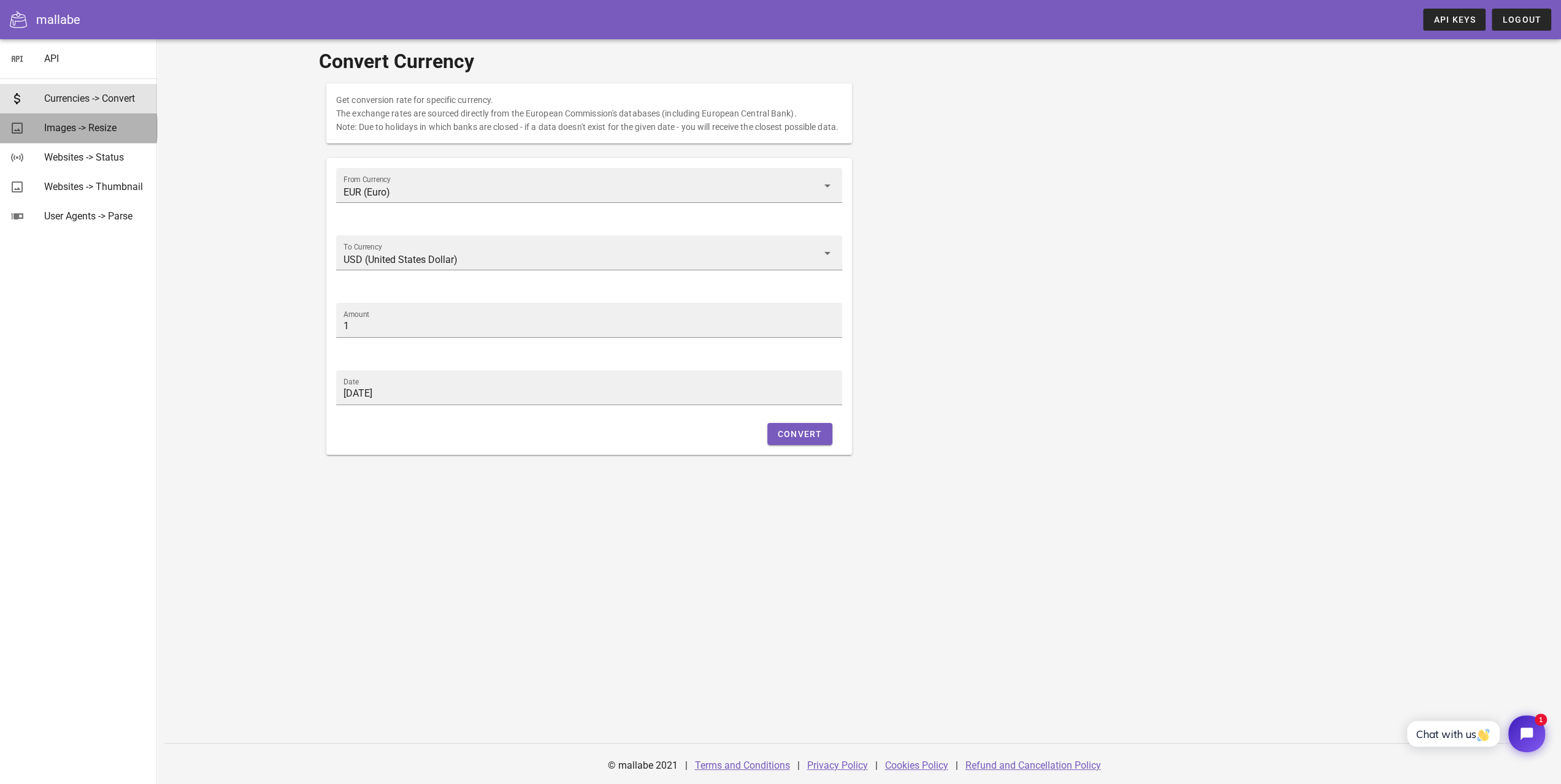
click at [51, 128] on div "Images -> Resize" at bounding box center [96, 128] width 104 height 12
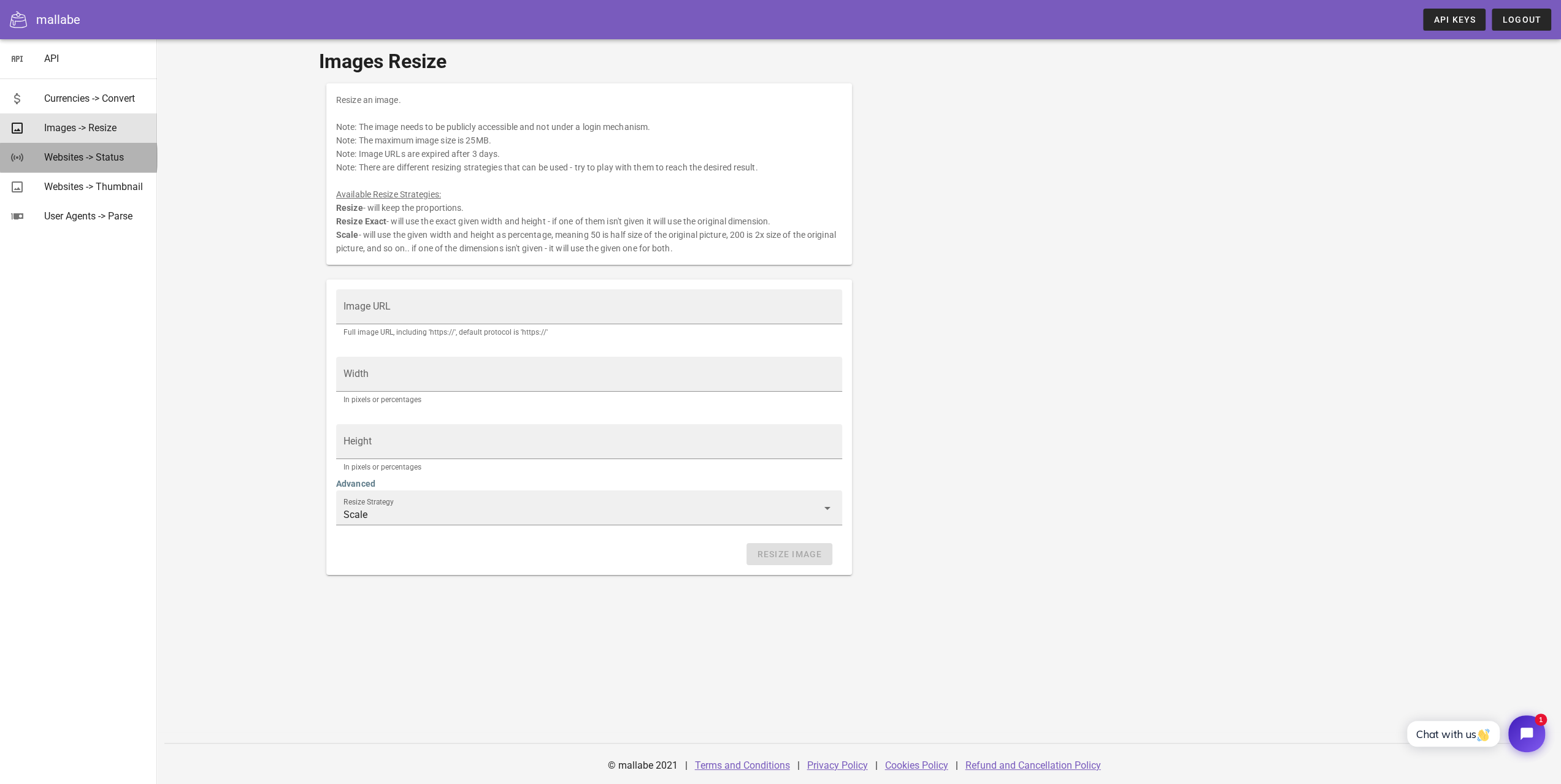
click at [65, 156] on div "Websites -> Status" at bounding box center [96, 157] width 104 height 12
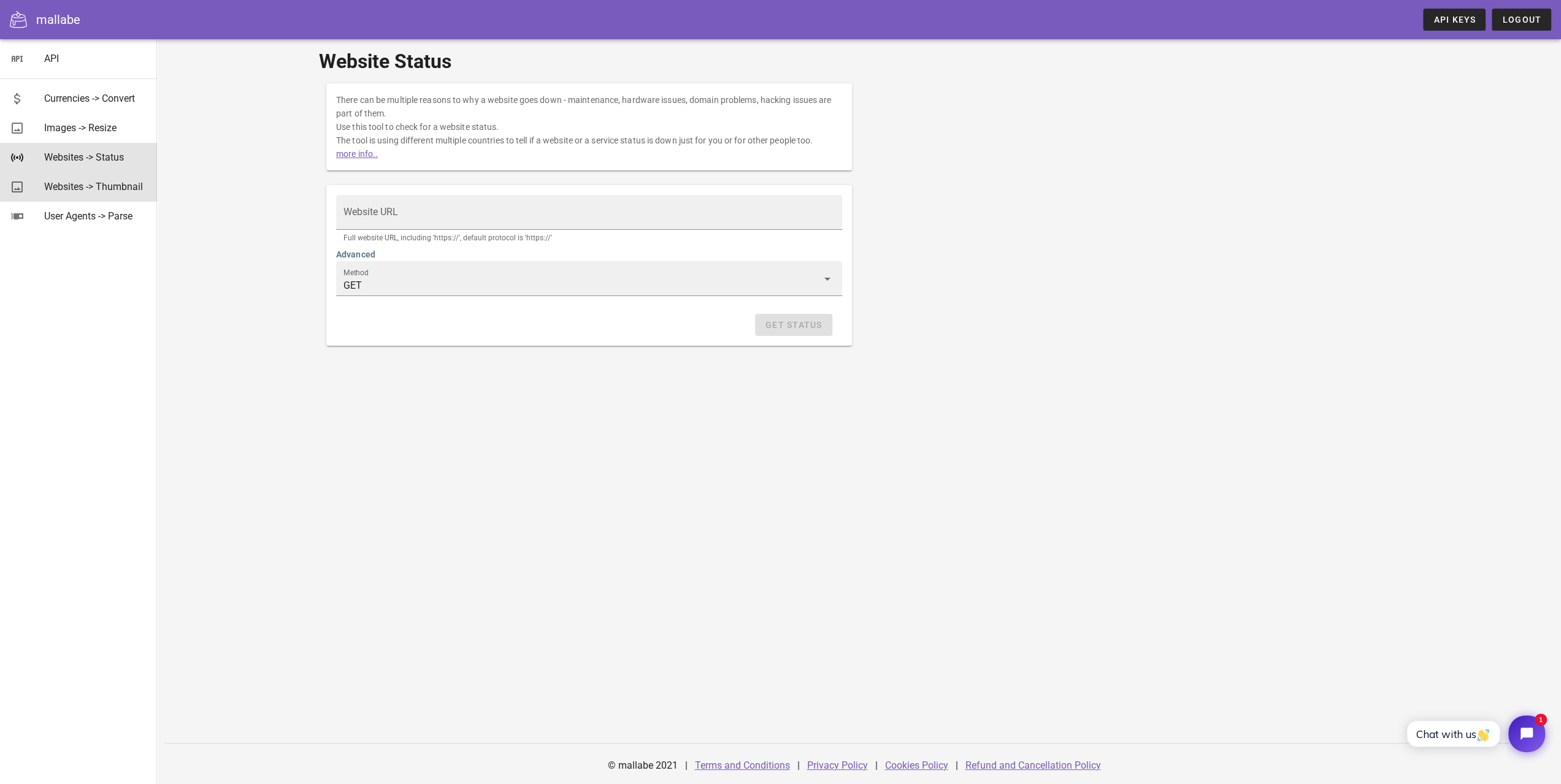
click at [87, 189] on div "Websites -> Thumbnail" at bounding box center [96, 187] width 104 height 12
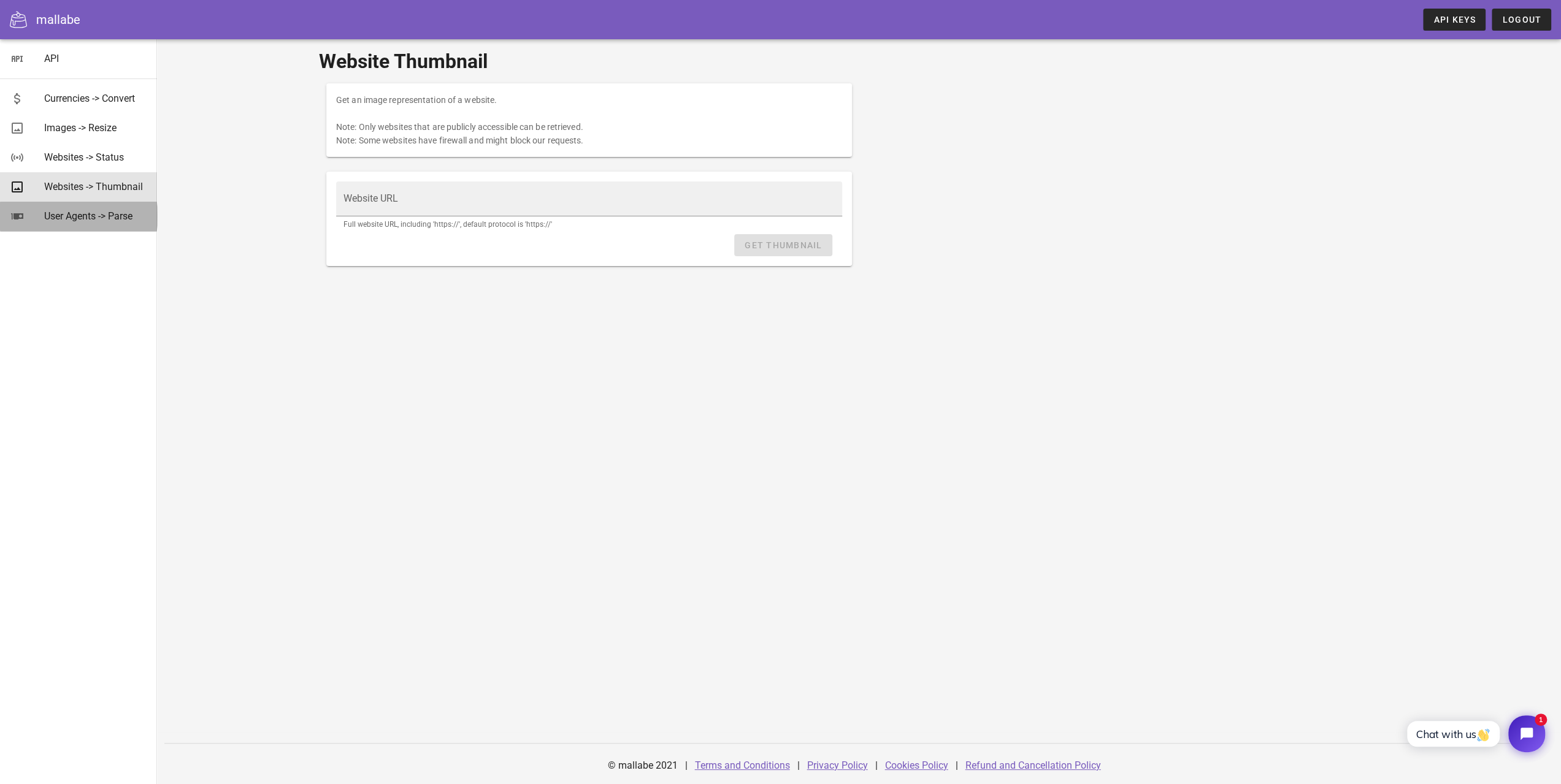
click at [78, 223] on div "User Agents -> Parse" at bounding box center [96, 216] width 104 height 26
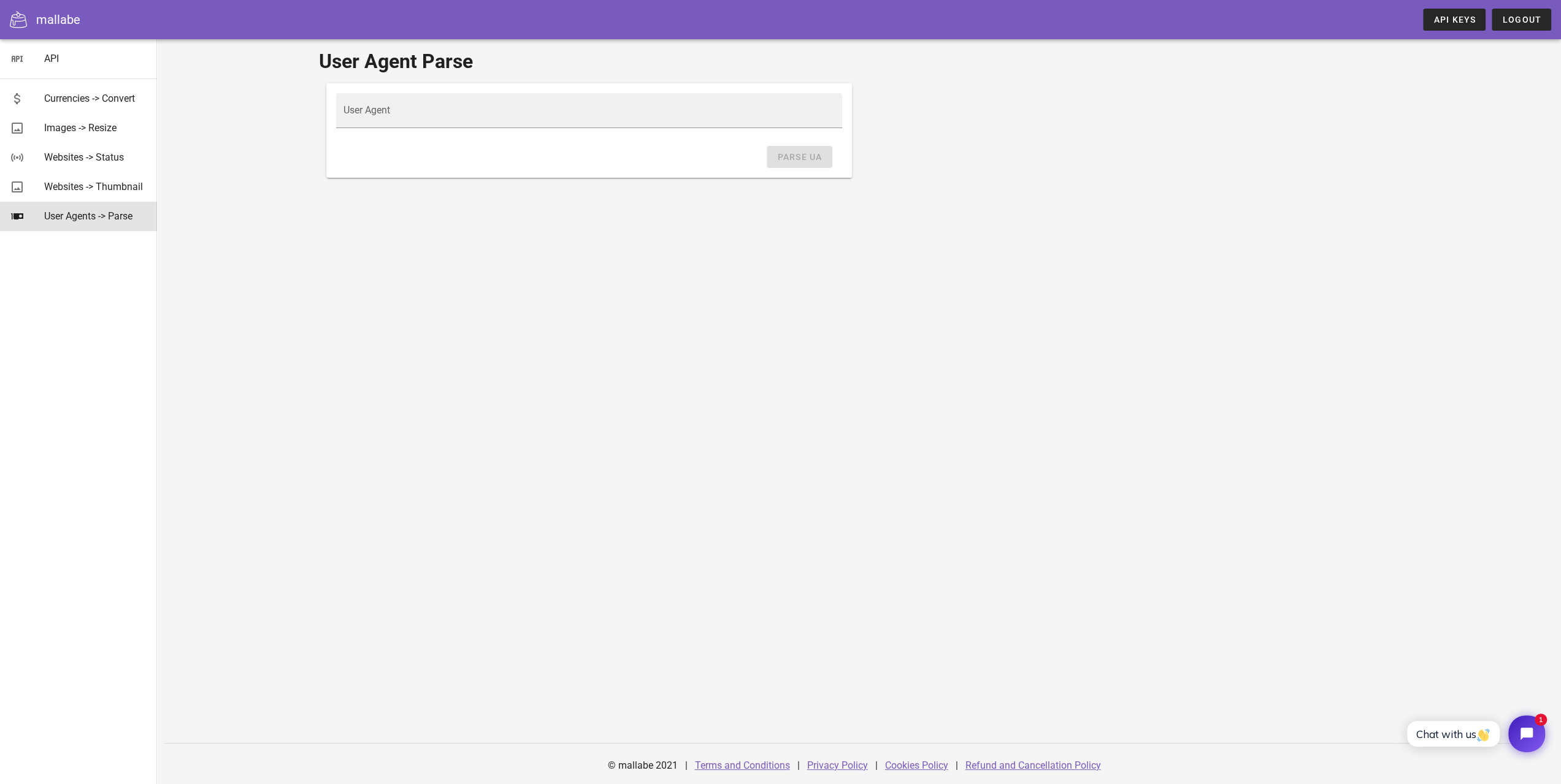
click at [35, 23] on div at bounding box center [23, 19] width 26 height 17
click at [1446, 23] on span "API Keys" at bounding box center [1453, 20] width 43 height 10
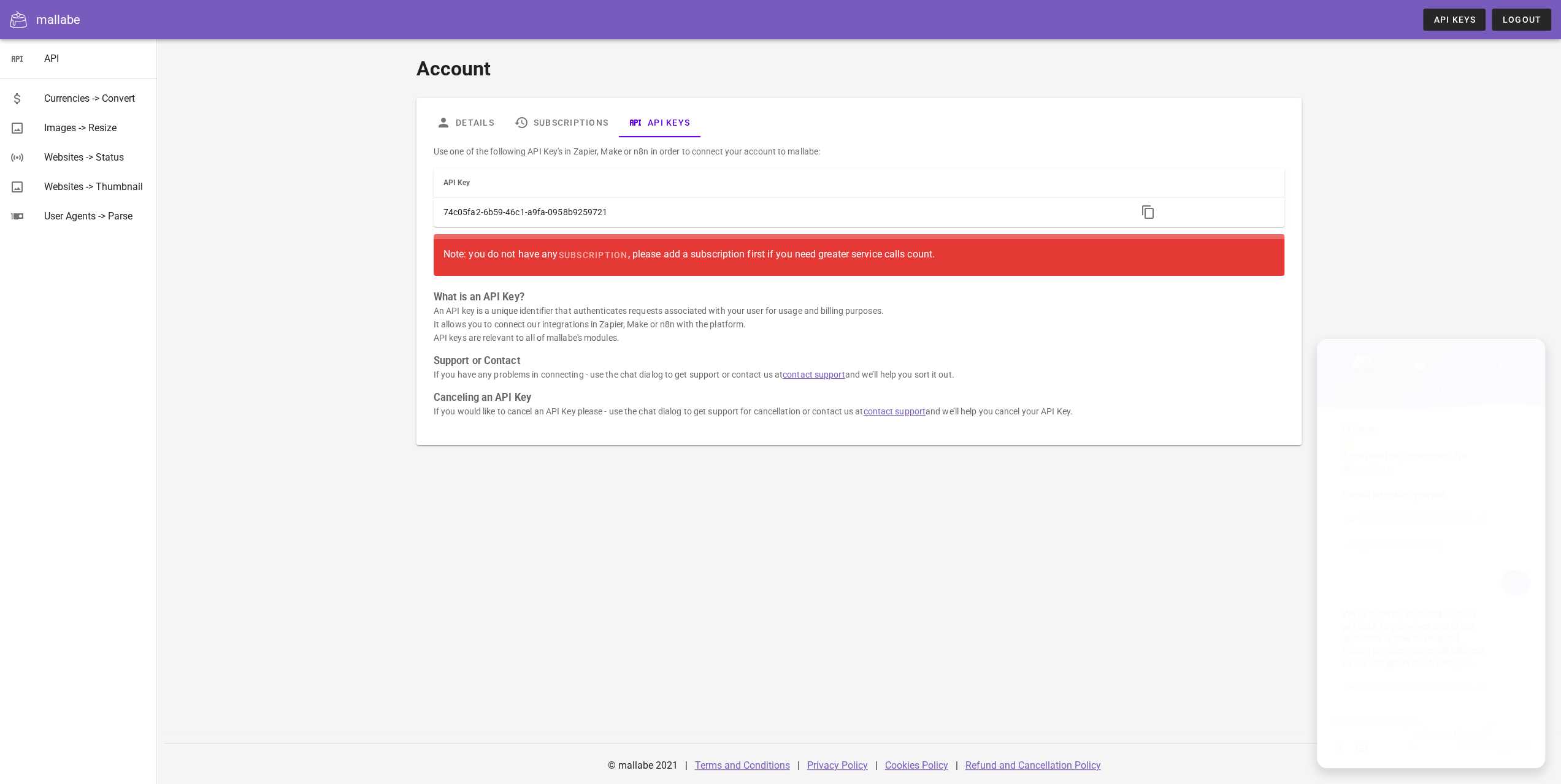
scroll to position [89, 0]
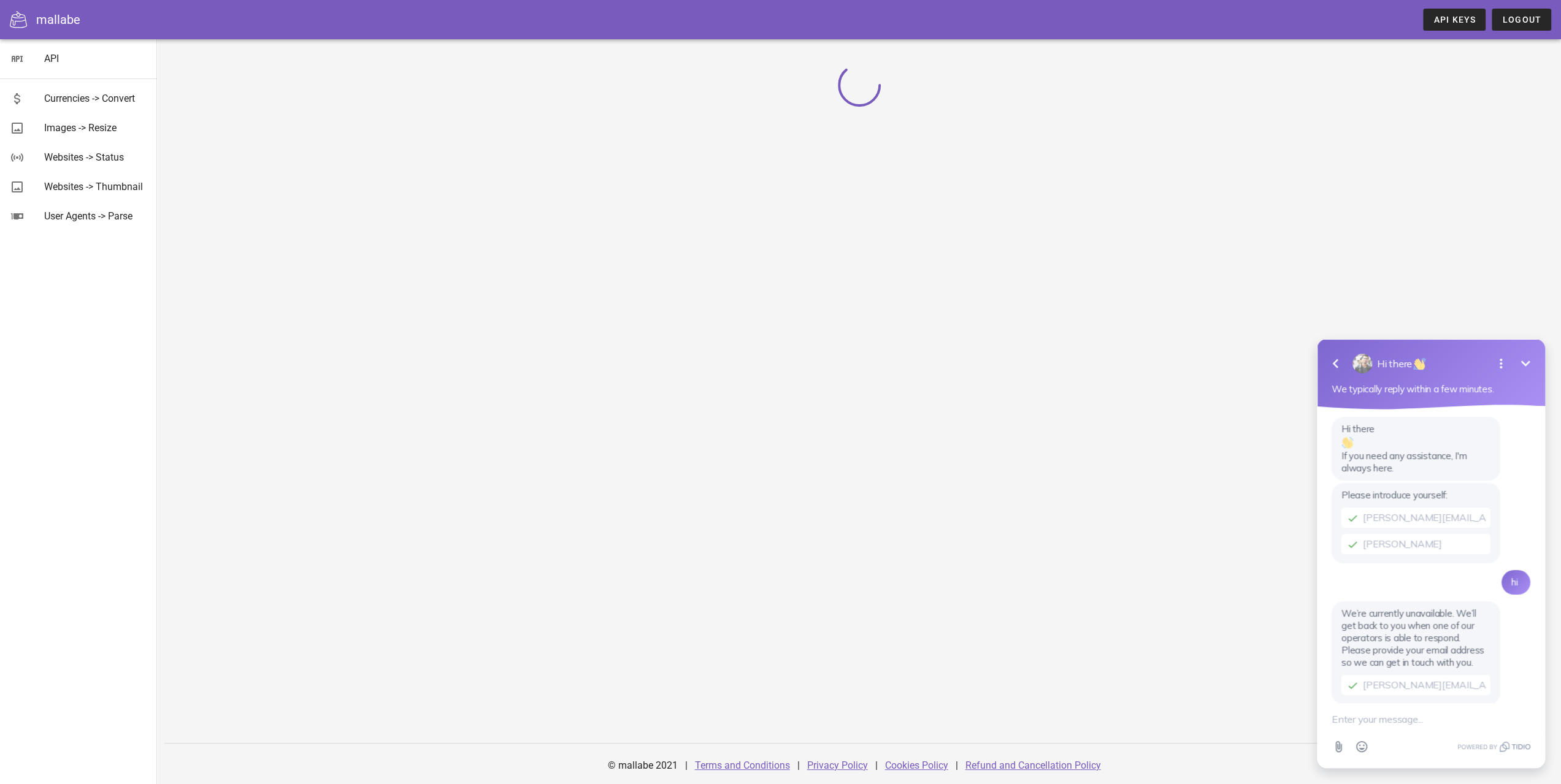
scroll to position [89, 0]
